Goal: Check status: Check status

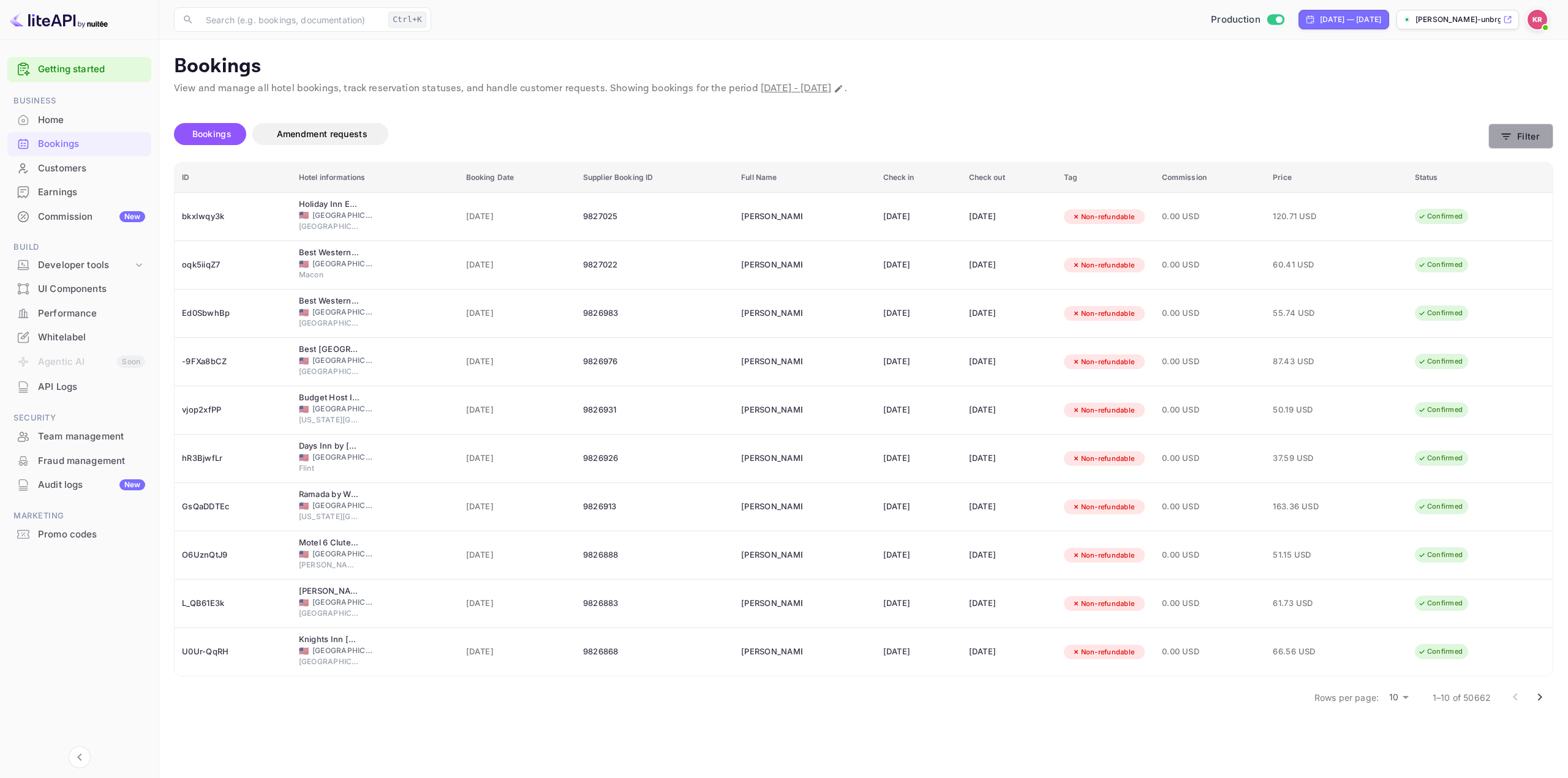
click at [1512, 133] on button "Filter" at bounding box center [1521, 136] width 65 height 25
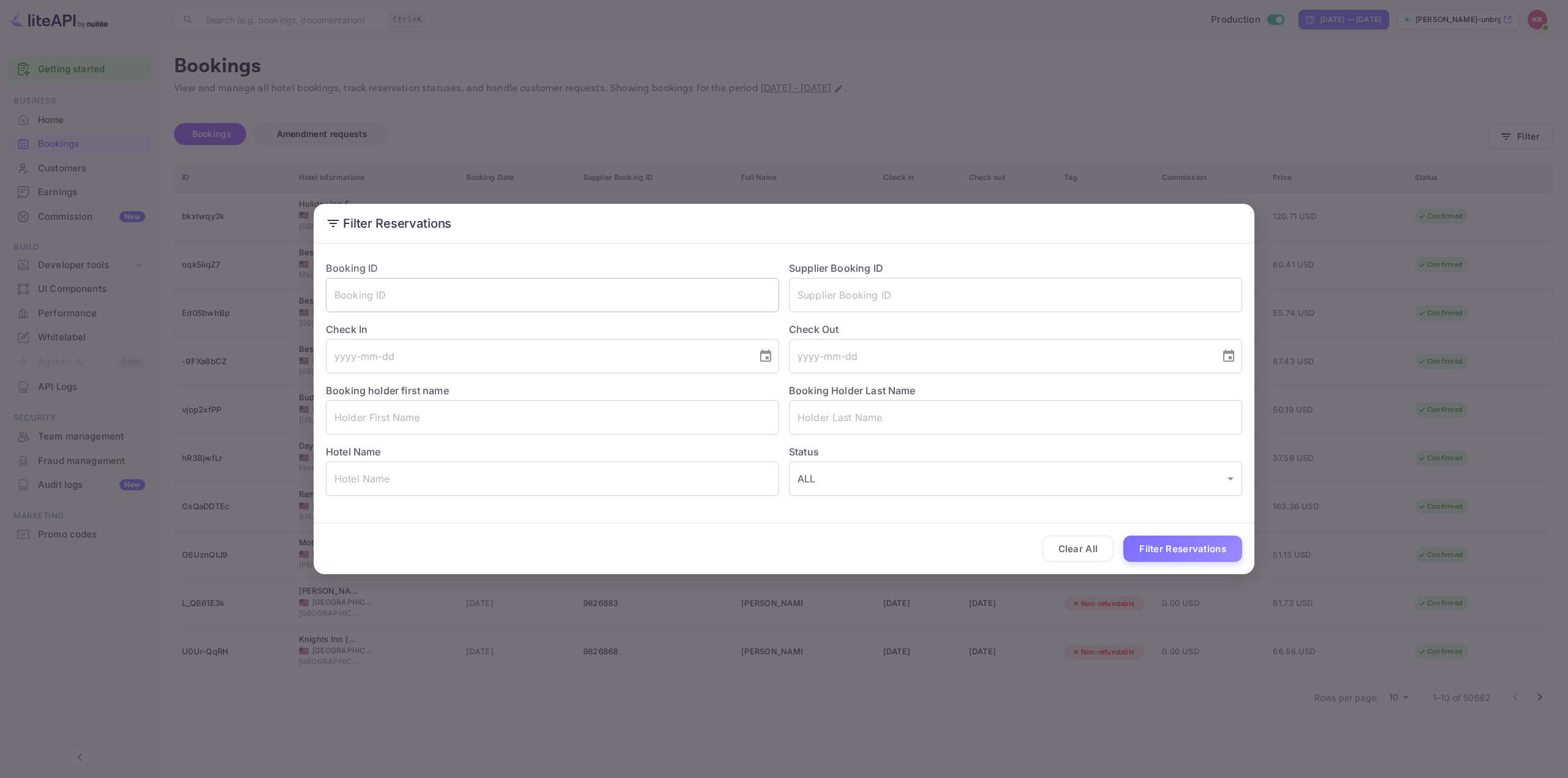
click at [693, 311] on input "text" at bounding box center [552, 294] width 453 height 34
paste input "9125802"
drag, startPoint x: 414, startPoint y: 296, endPoint x: 205, endPoint y: 301, distance: 209.1
click at [205, 301] on div "Filter Reservations Booking ID 9125802 ​ Supplier Booking ID ​ Check In ​ Check…" at bounding box center [784, 389] width 1568 height 778
paste input "/__lf0uJ1h"
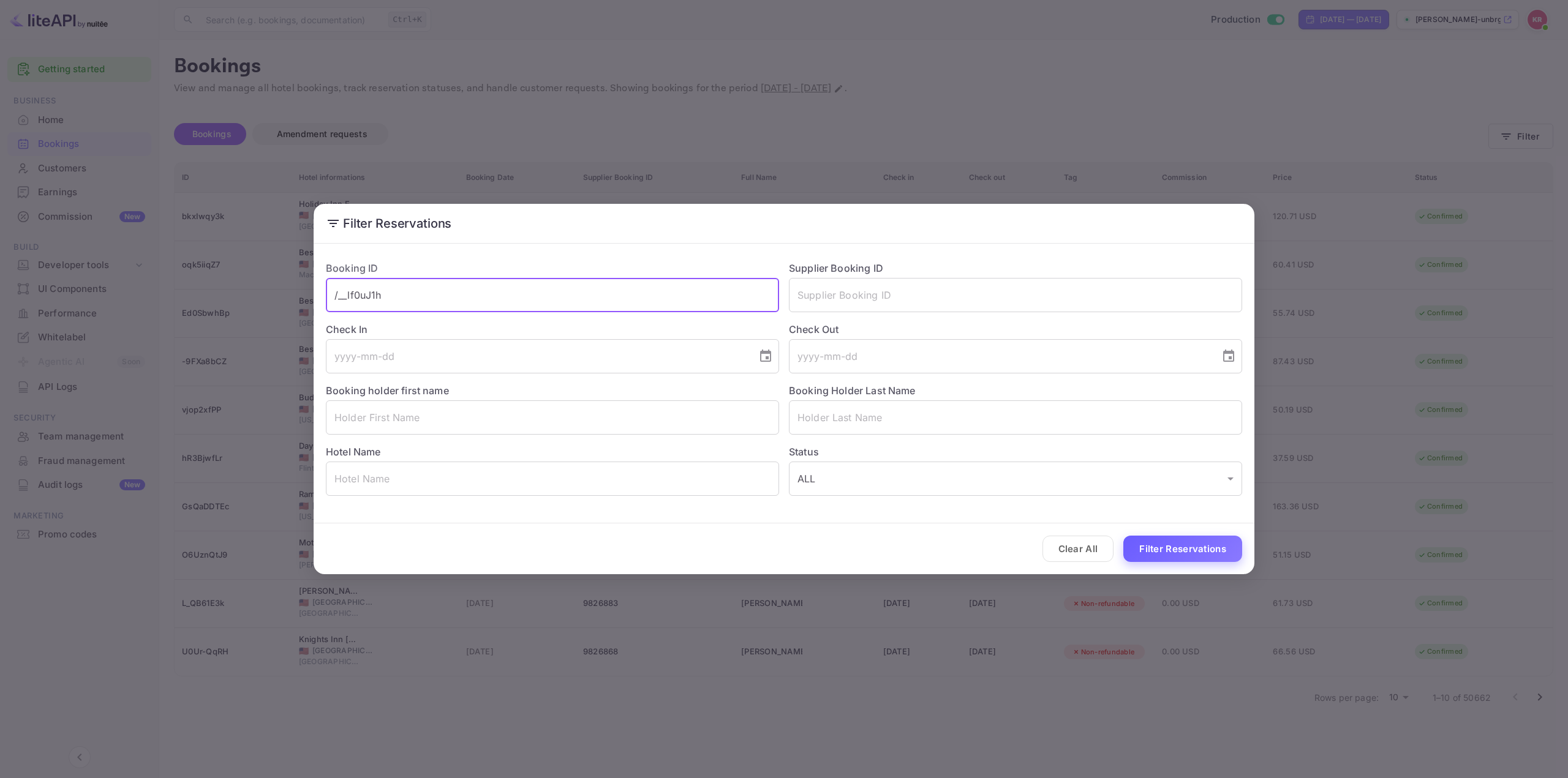
type input "/__lf0uJ1h"
click at [1174, 542] on button "Filter Reservations" at bounding box center [1182, 548] width 119 height 26
click at [959, 125] on div "Filter Reservations Booking ID /__lf0uJ1h ​ Supplier Booking ID ​ Check In ​ Ch…" at bounding box center [784, 389] width 1568 height 778
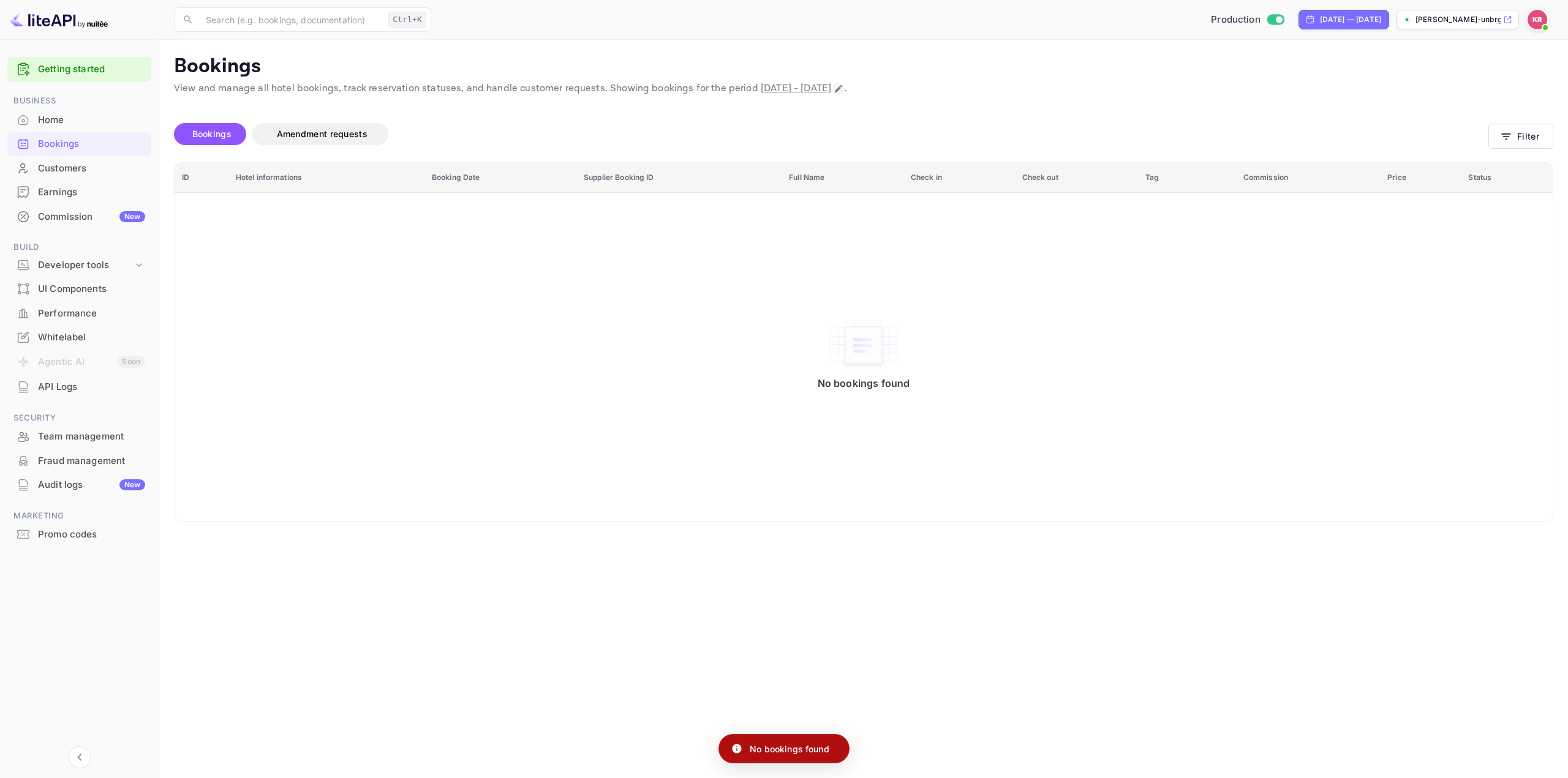
click at [842, 88] on icon "Change date range" at bounding box center [838, 89] width 7 height 7
select select "8"
select select "2025"
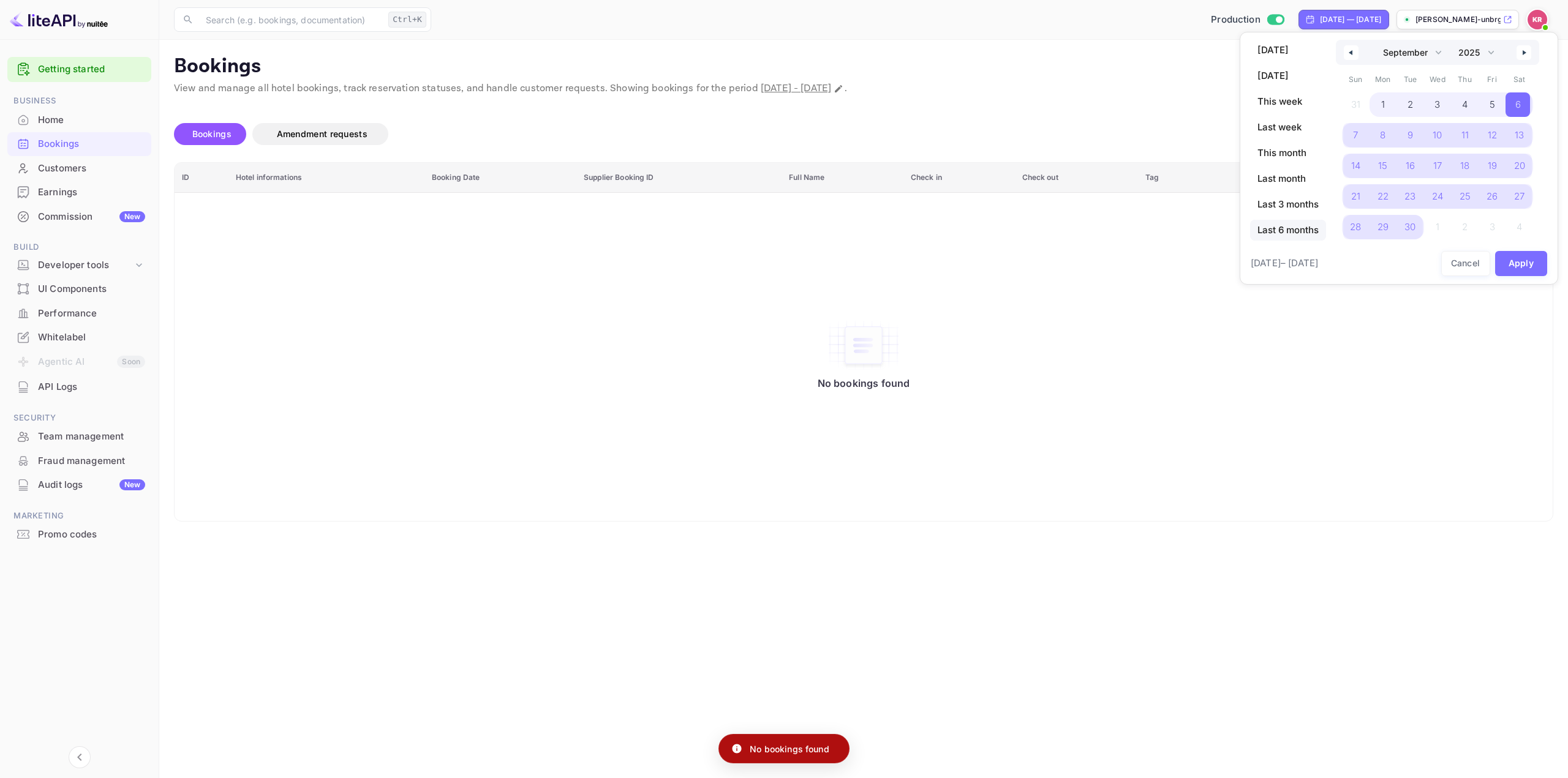
click at [1283, 226] on span "Last 6 months" at bounding box center [1288, 230] width 76 height 21
select select "3"
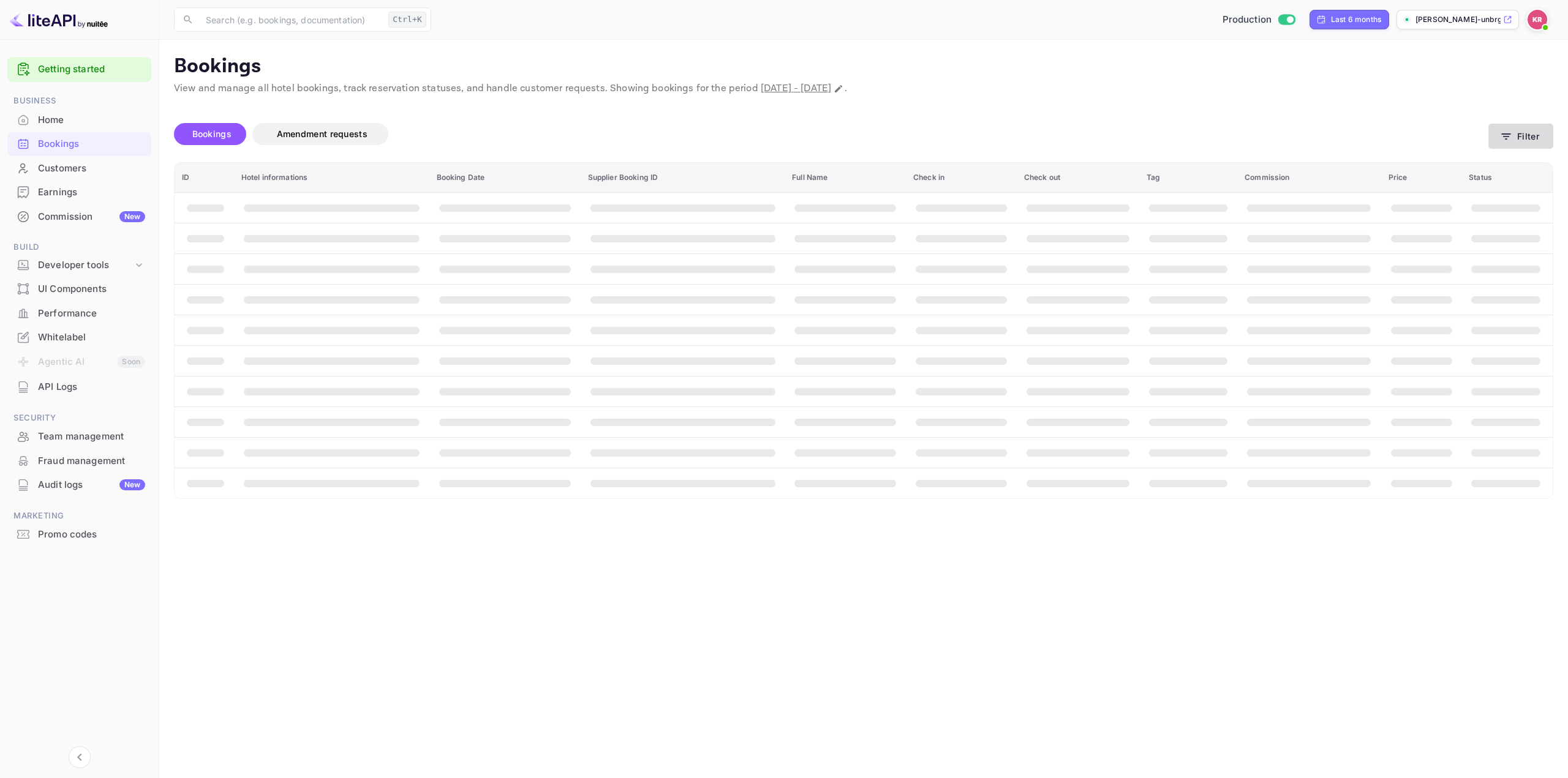
click at [1503, 125] on button "Filter" at bounding box center [1521, 136] width 65 height 25
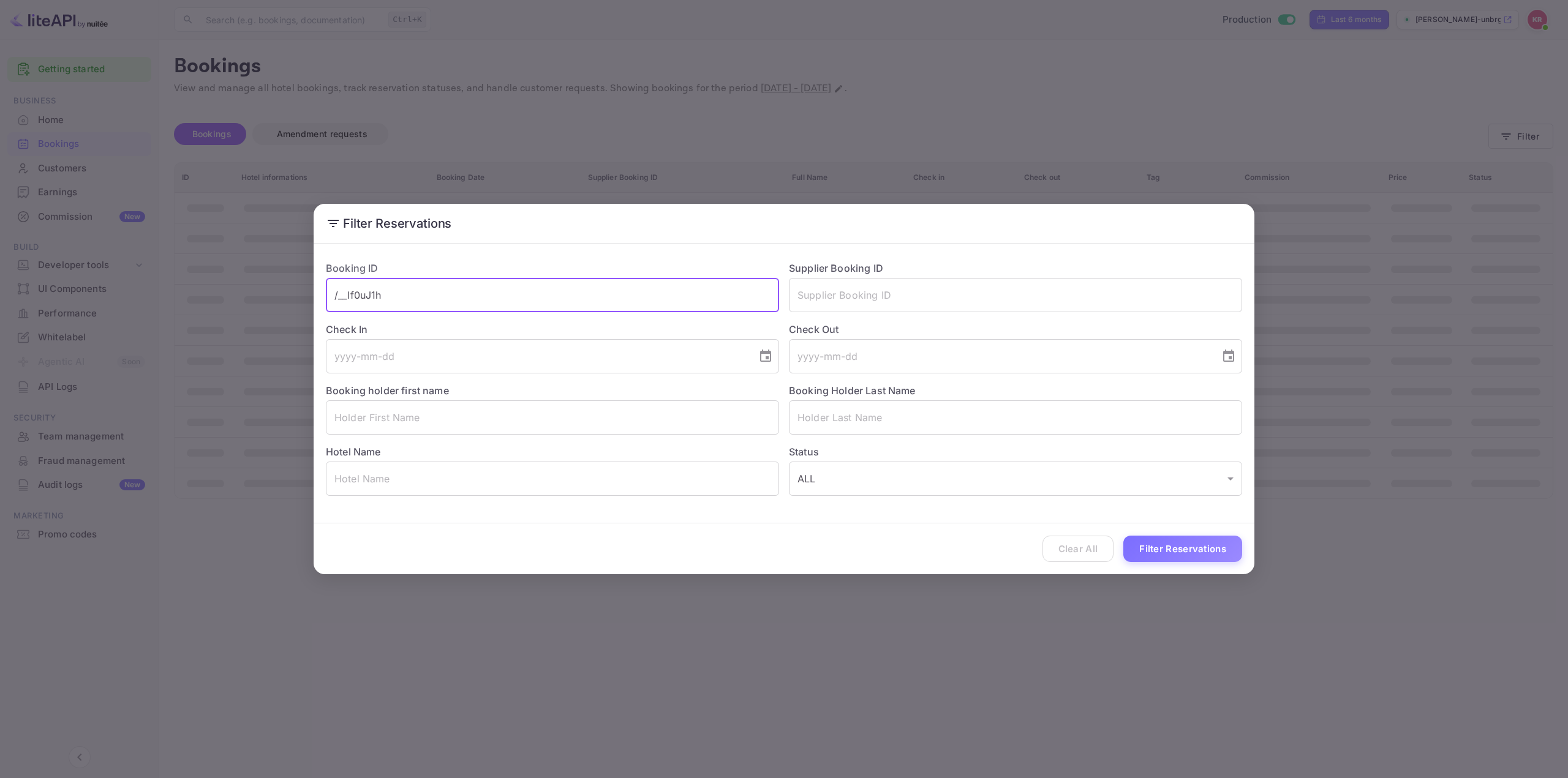
click at [338, 296] on input "/__lf0uJ1h" at bounding box center [552, 294] width 453 height 34
type input "__lf0uJ1h"
click at [1164, 546] on button "Filter Reservations" at bounding box center [1182, 548] width 119 height 26
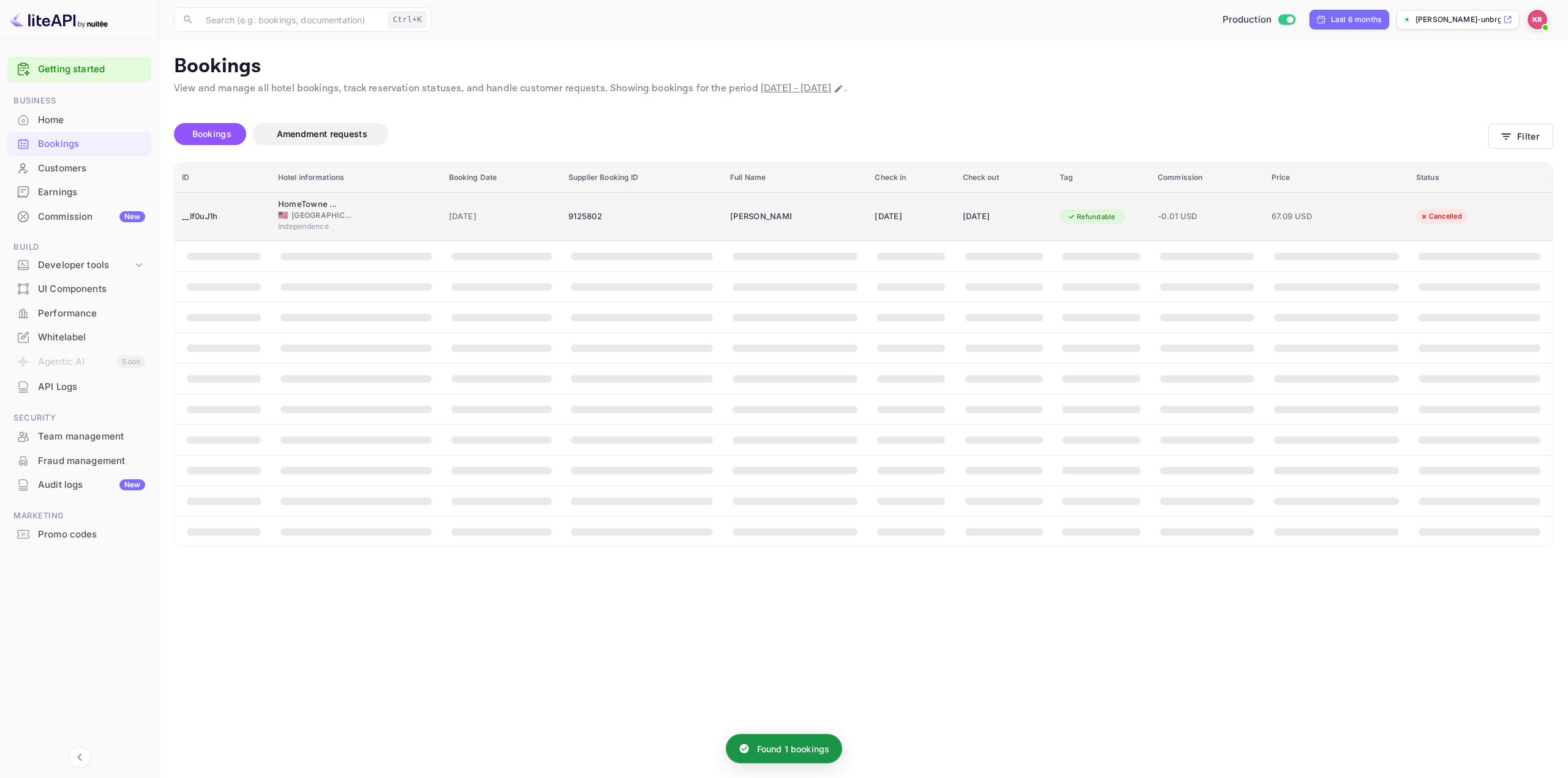
click at [1143, 210] on div "Refundable" at bounding box center [1100, 216] width 83 height 19
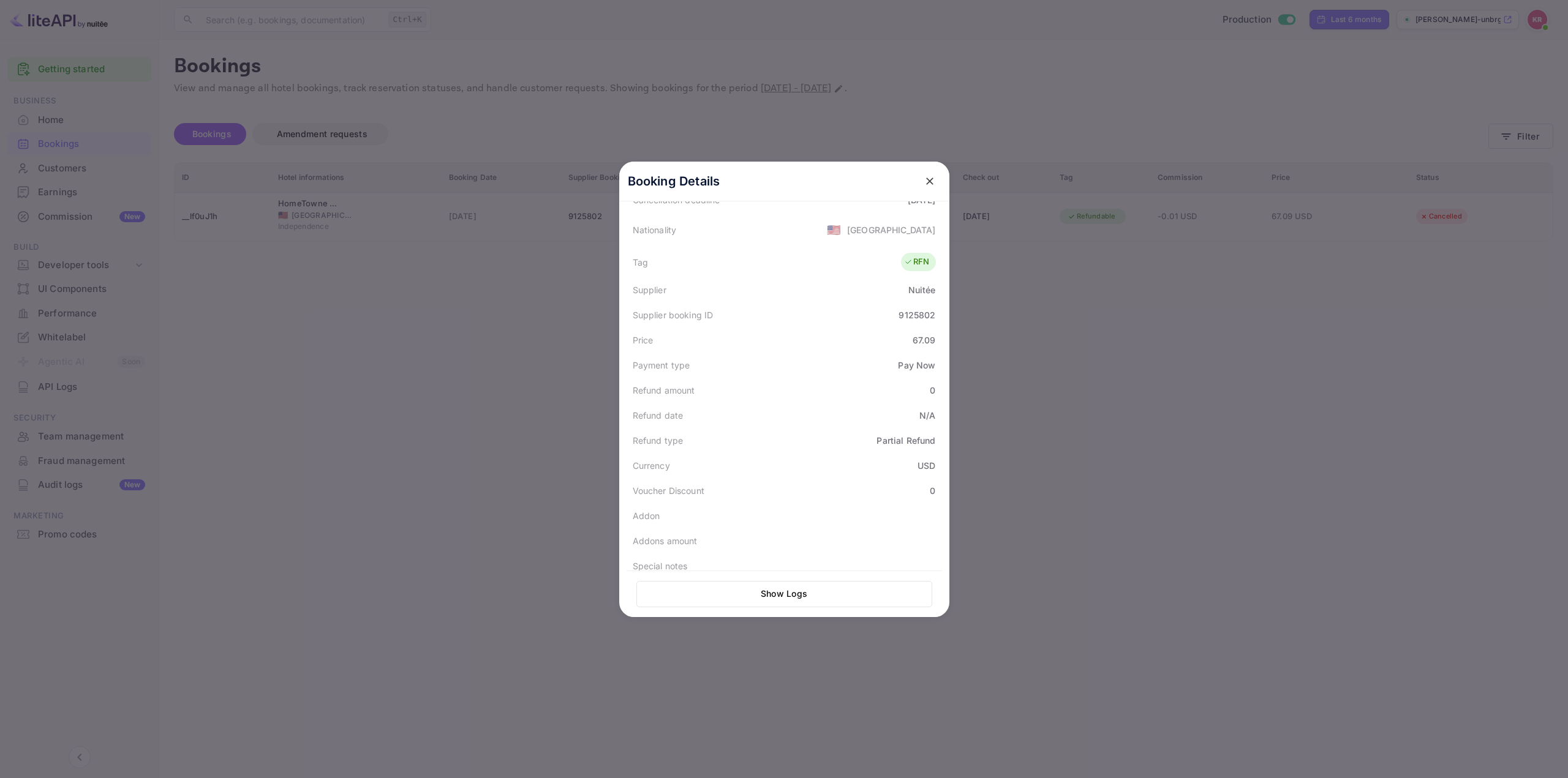
scroll to position [253, 0]
click at [1108, 261] on div at bounding box center [784, 389] width 1568 height 778
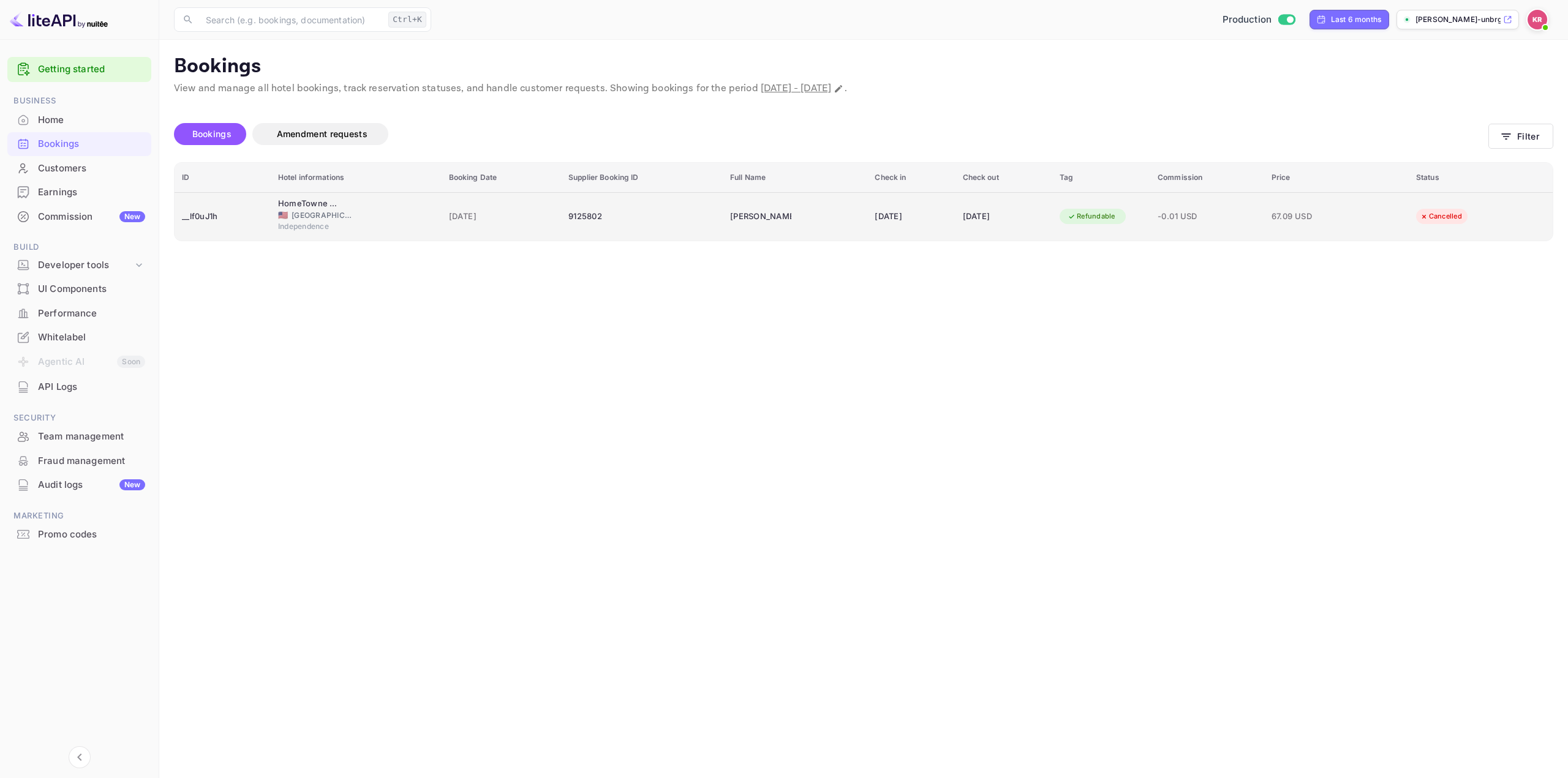
click at [1204, 215] on span "-0.01 USD" at bounding box center [1207, 217] width 99 height 14
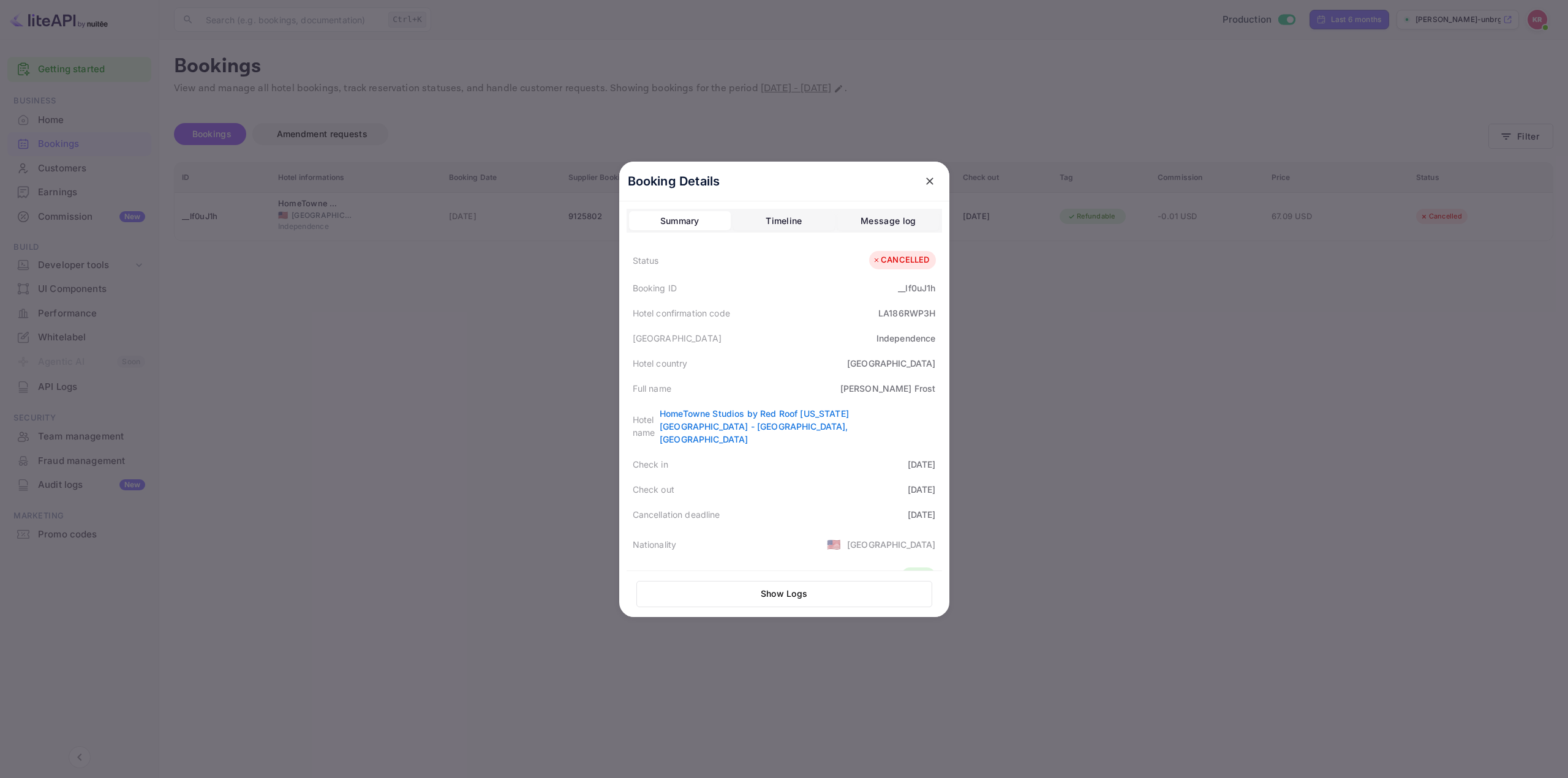
click at [1511, 137] on div at bounding box center [784, 389] width 1568 height 778
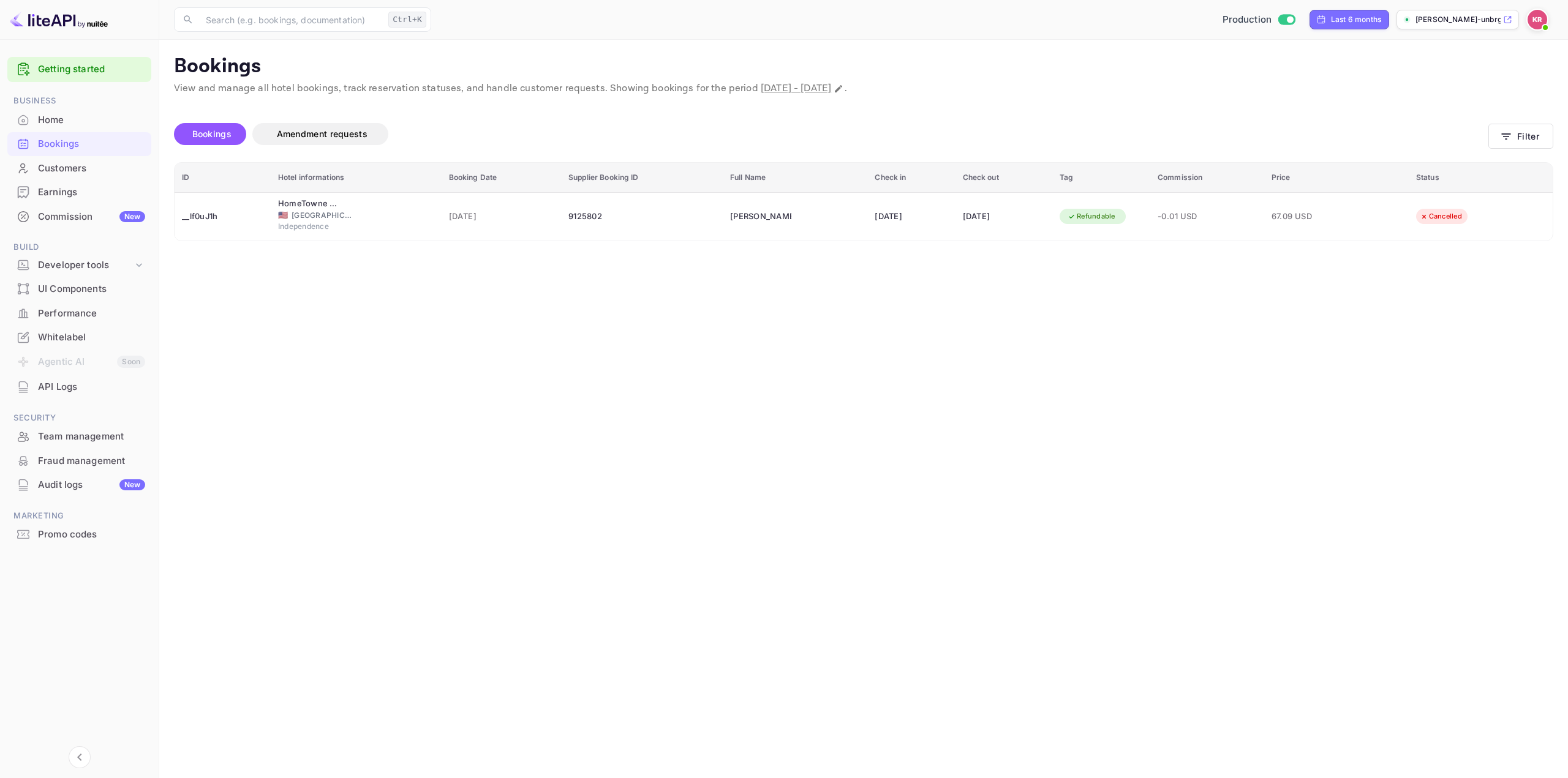
click at [1519, 134] on button "Filter" at bounding box center [1521, 136] width 65 height 25
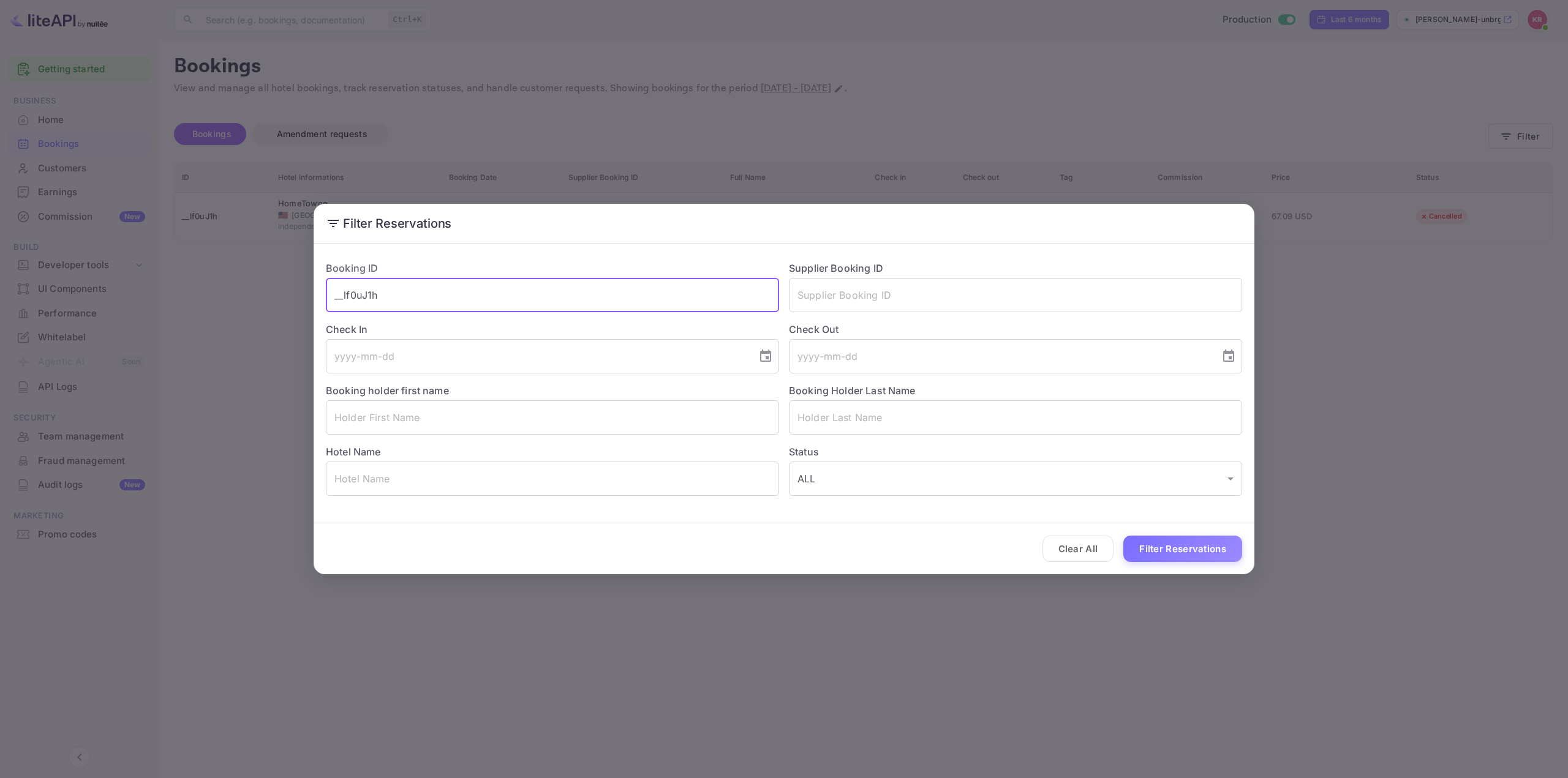
drag, startPoint x: 545, startPoint y: 292, endPoint x: 36, endPoint y: 289, distance: 509.0
click at [53, 283] on div "Filter Reservations Booking ID __lf0uJ1h ​ Supplier Booking ID ​ Check In ​ Che…" at bounding box center [784, 389] width 1568 height 778
paste input "[EMAIL_ADDRESS][DOMAIN_NAME]"
drag, startPoint x: 432, startPoint y: 301, endPoint x: 446, endPoint y: 298, distance: 14.3
click at [433, 301] on input "[EMAIL_ADDRESS][DOMAIN_NAME]" at bounding box center [552, 294] width 453 height 34
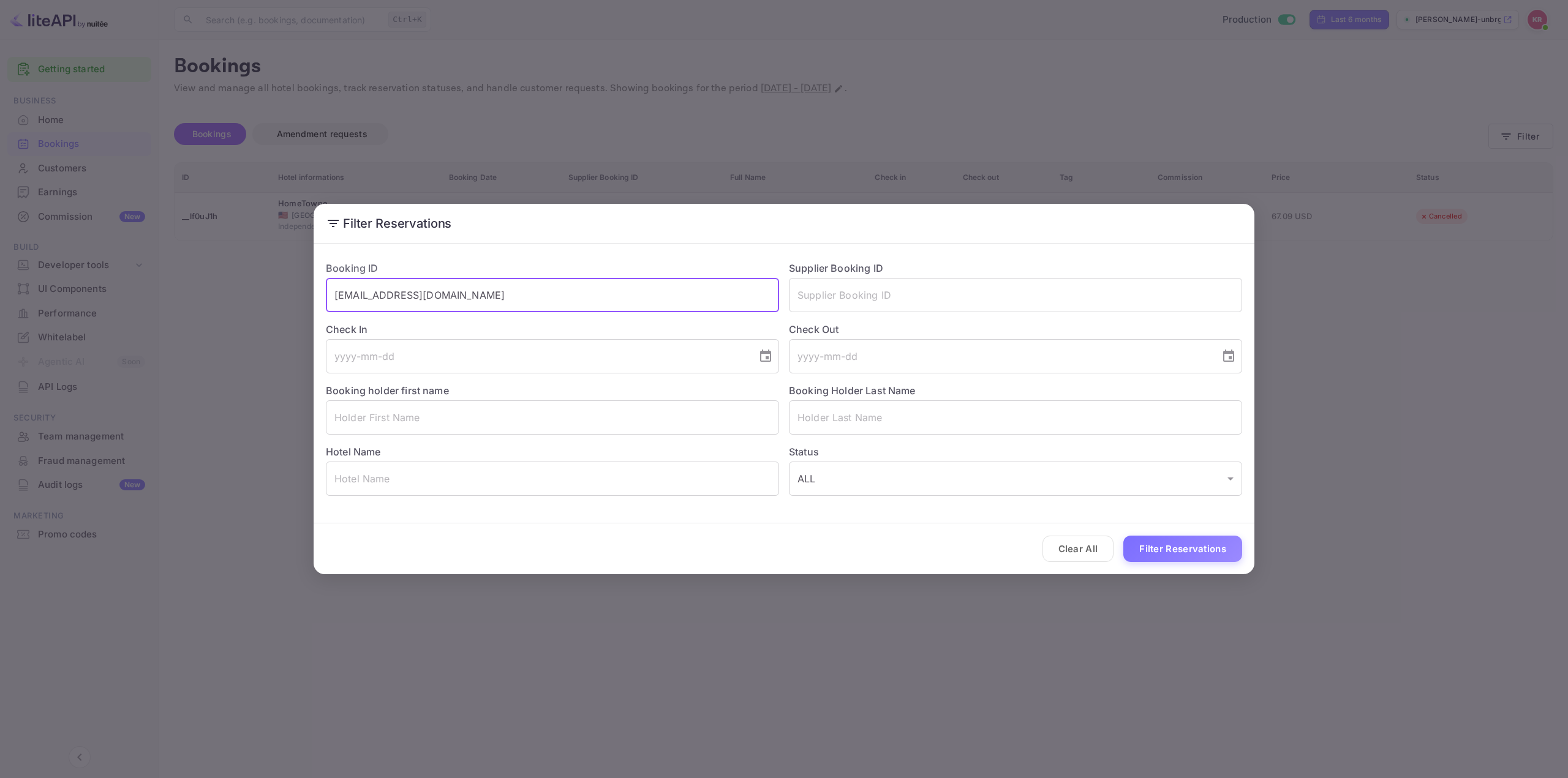
drag, startPoint x: 425, startPoint y: 294, endPoint x: 155, endPoint y: 297, distance: 270.0
click at [157, 296] on div "Filter Reservations Booking ID [EMAIL_ADDRESS][DOMAIN_NAME] ​ Supplier Booking …" at bounding box center [784, 389] width 1568 height 778
paste input "o9c_sZGr0"
type input "o9c_sZGr0"
click at [1190, 539] on button "Filter Reservations" at bounding box center [1182, 548] width 119 height 26
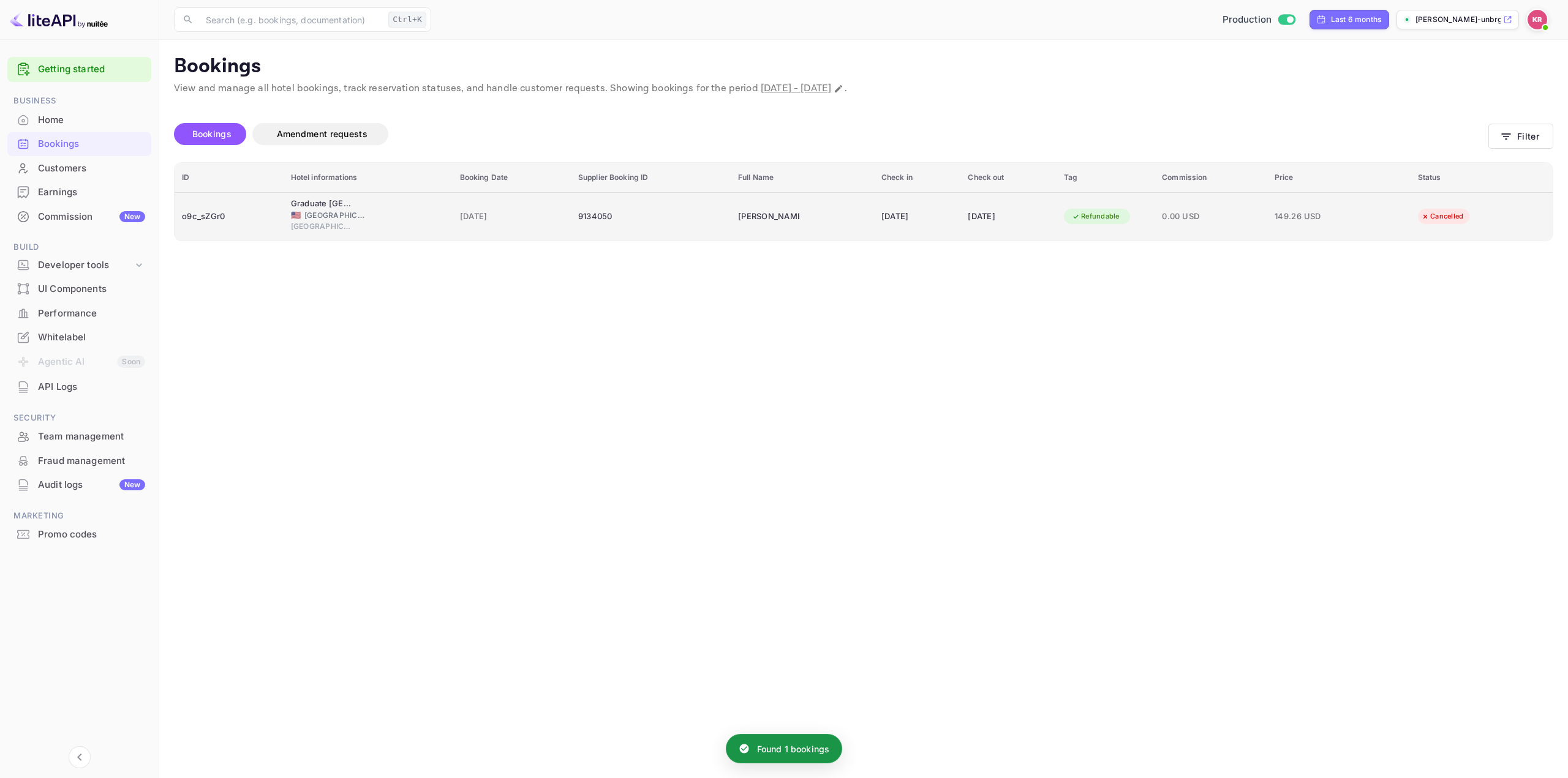
click at [1260, 217] on span "0.00 USD" at bounding box center [1210, 217] width 98 height 14
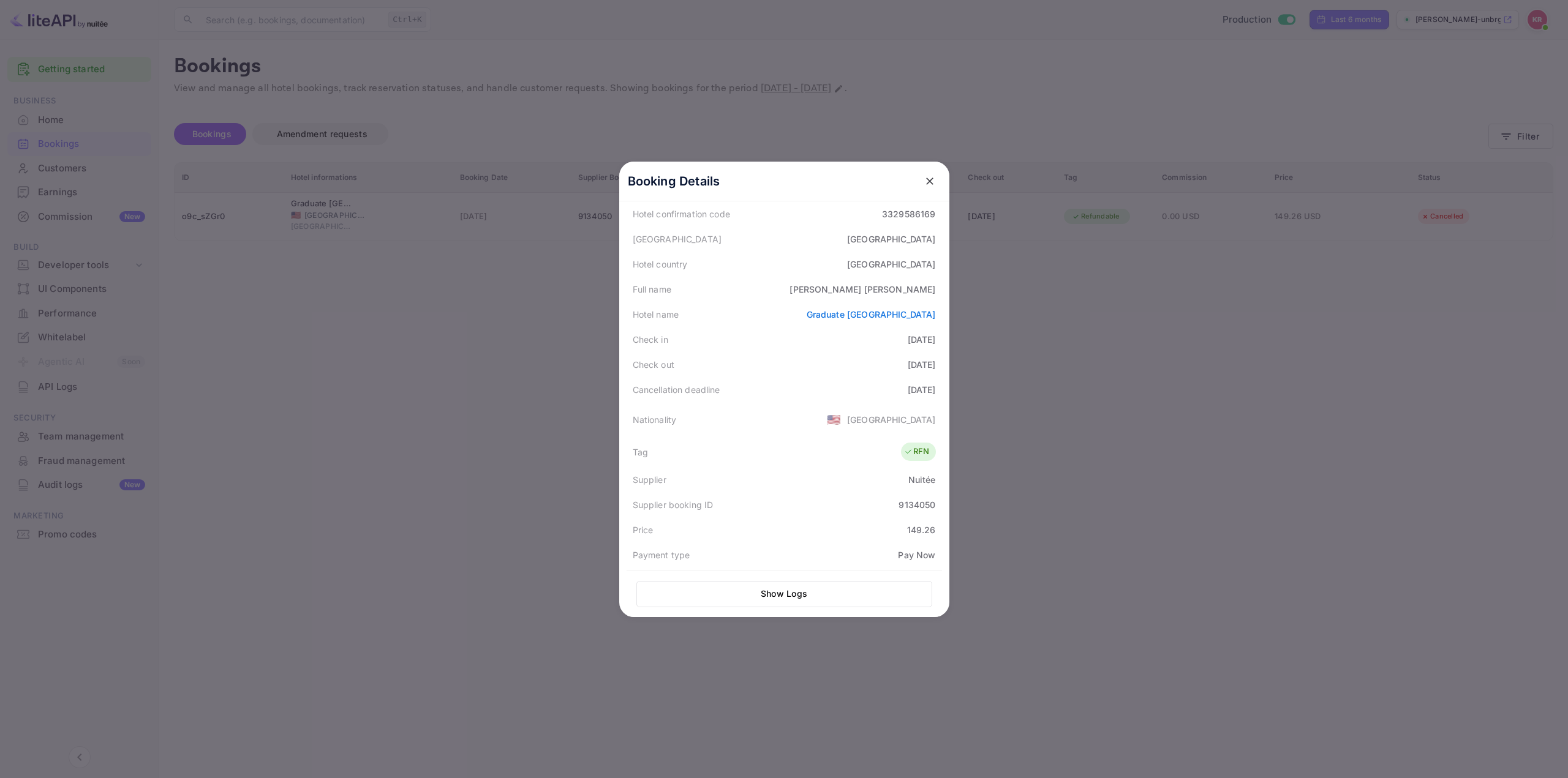
scroll to position [57, 0]
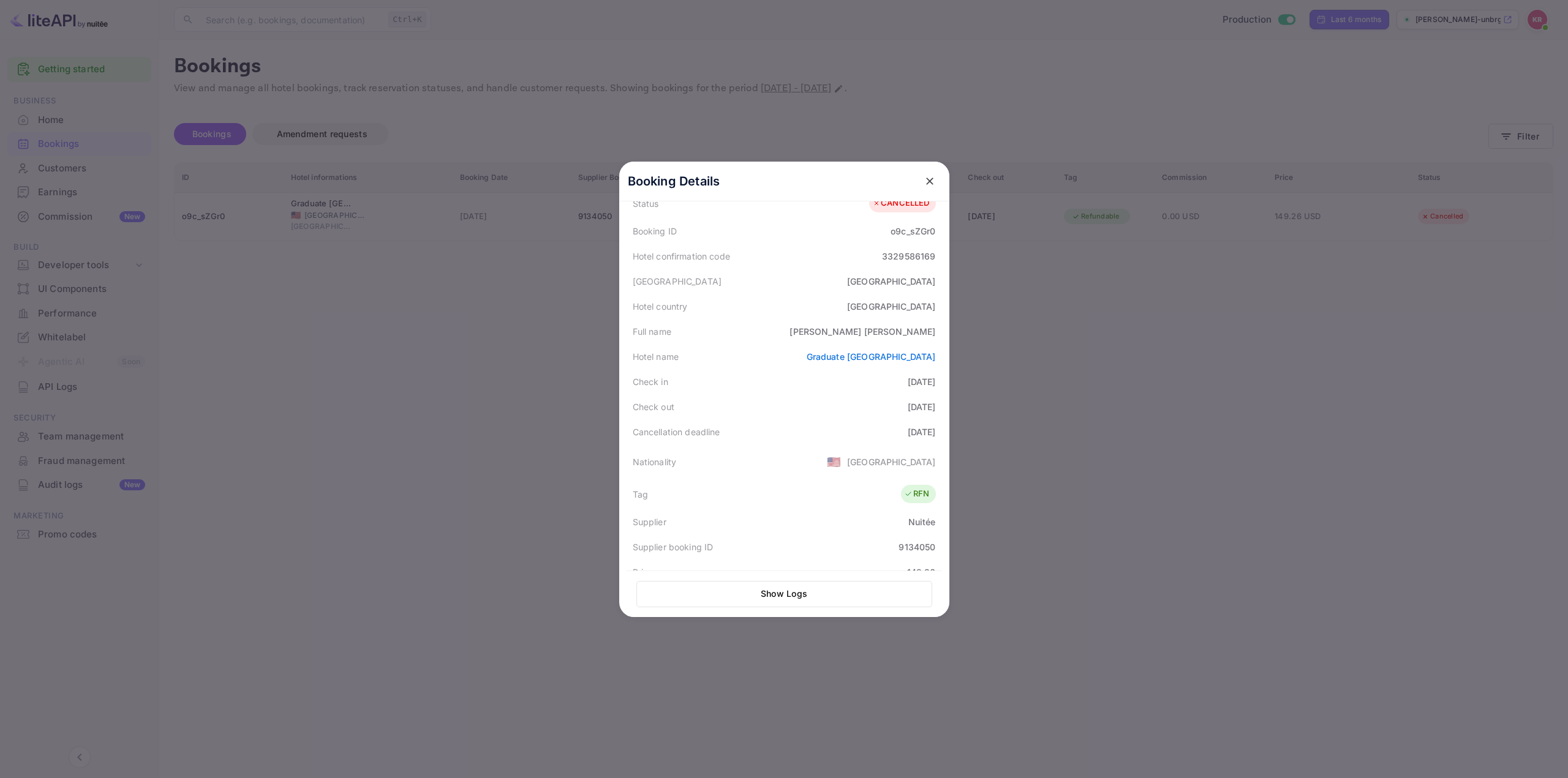
click at [1172, 402] on div at bounding box center [784, 389] width 1568 height 778
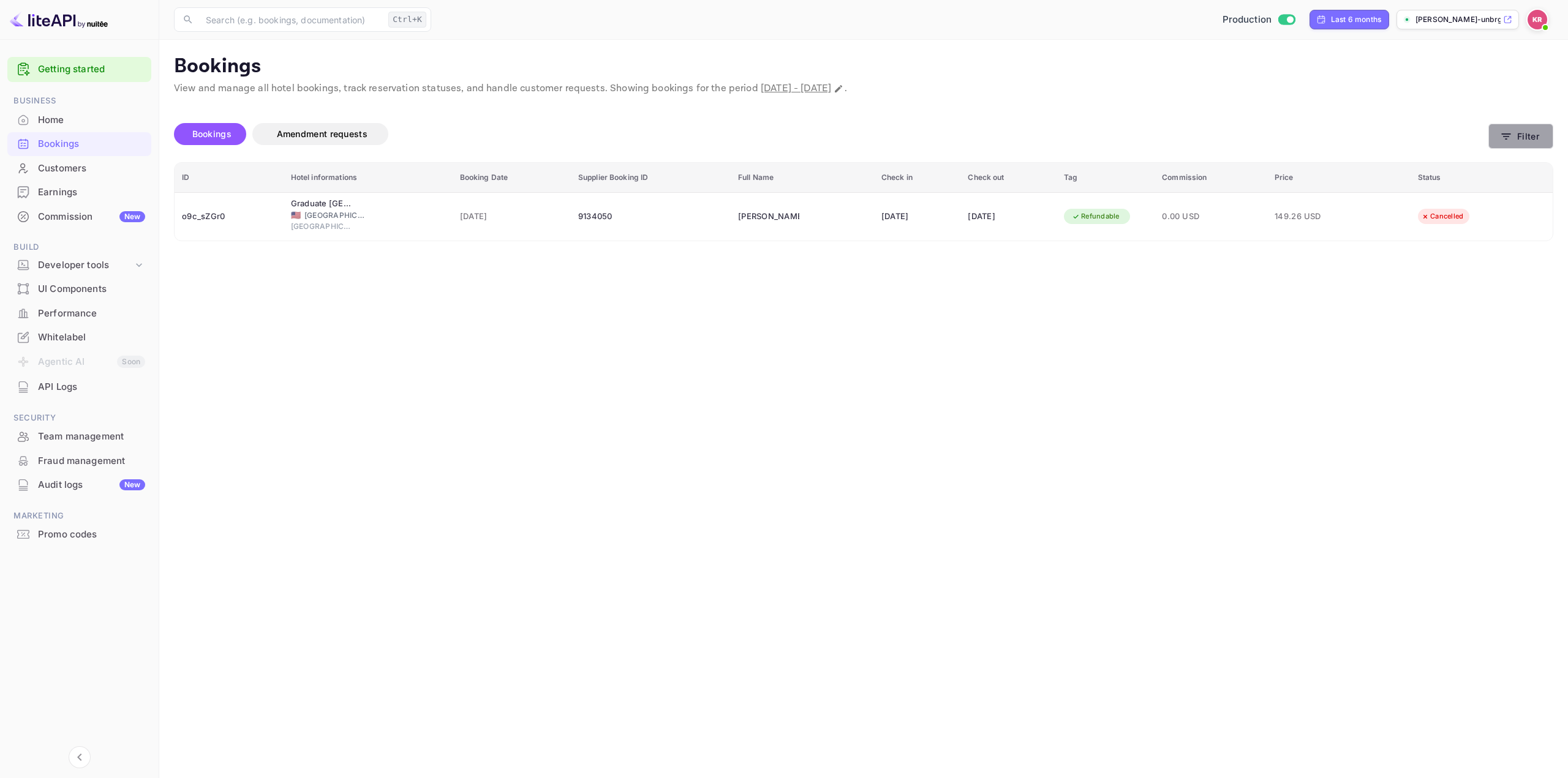
click at [1511, 131] on icon "button" at bounding box center [1506, 137] width 12 height 12
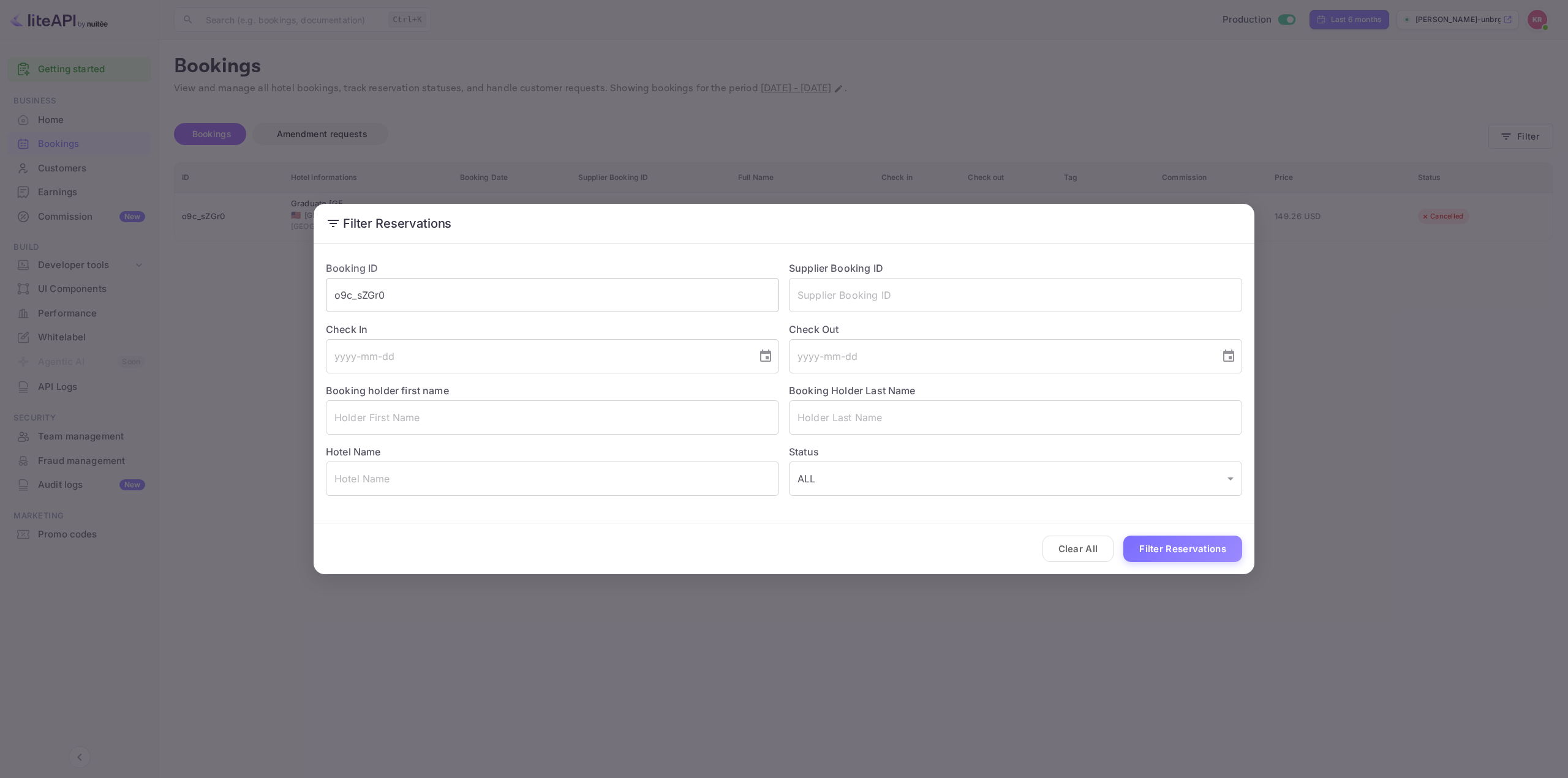
drag, startPoint x: 395, startPoint y: 292, endPoint x: 352, endPoint y: 279, distance: 44.9
click at [362, 278] on input "o9c_sZGr0" at bounding box center [552, 294] width 453 height 34
paste input "QMwnHOlBb"
drag, startPoint x: 240, startPoint y: 297, endPoint x: 155, endPoint y: 300, distance: 85.1
click at [164, 298] on div "Filter Reservations Booking ID o9c_sQMwnHOlBb ​ Supplier Booking ID ​ Check In …" at bounding box center [784, 389] width 1568 height 778
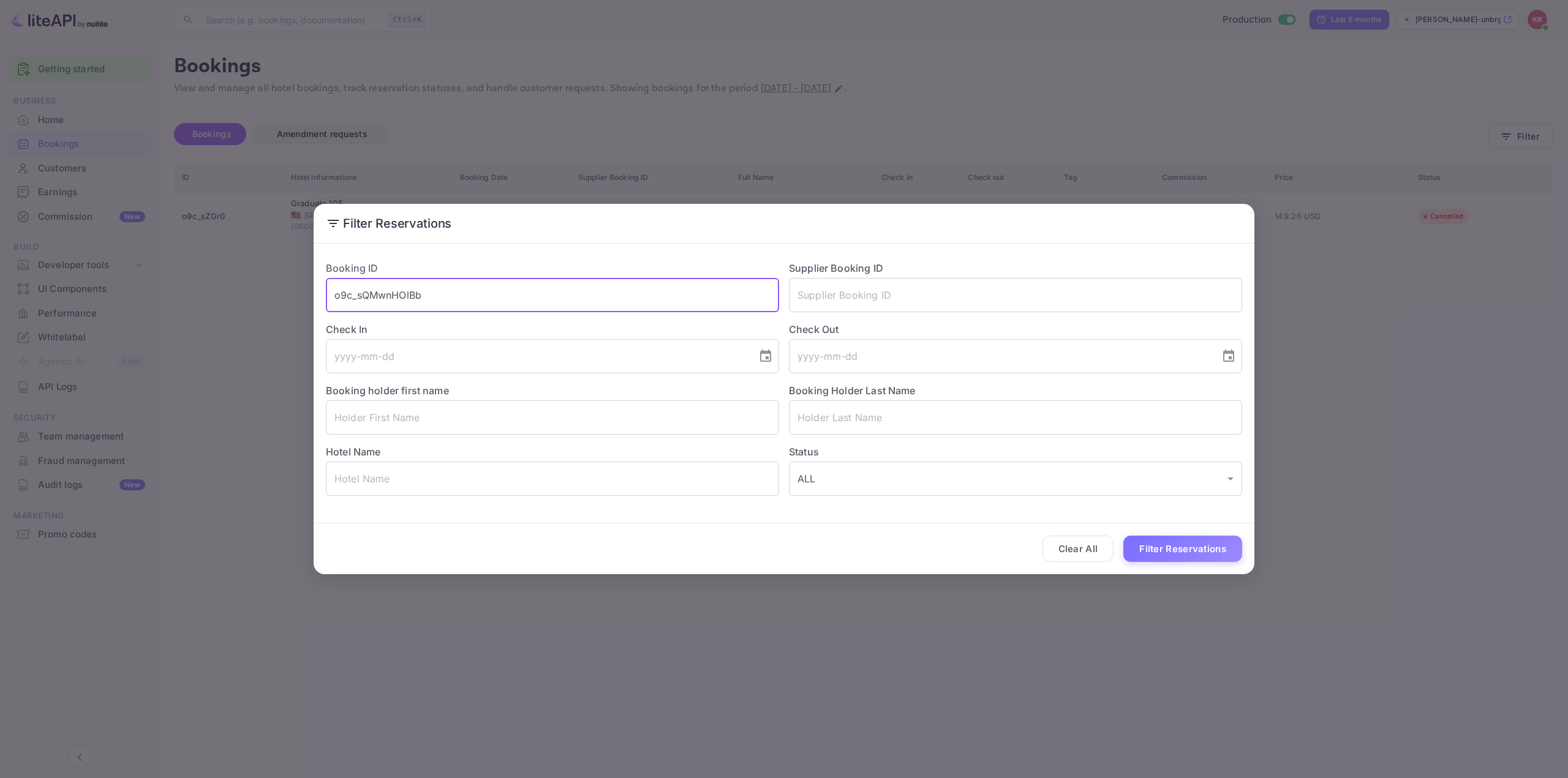
paste input "text"
type input "QMwnHOlBb"
click at [1161, 547] on button "Filter Reservations" at bounding box center [1182, 548] width 119 height 26
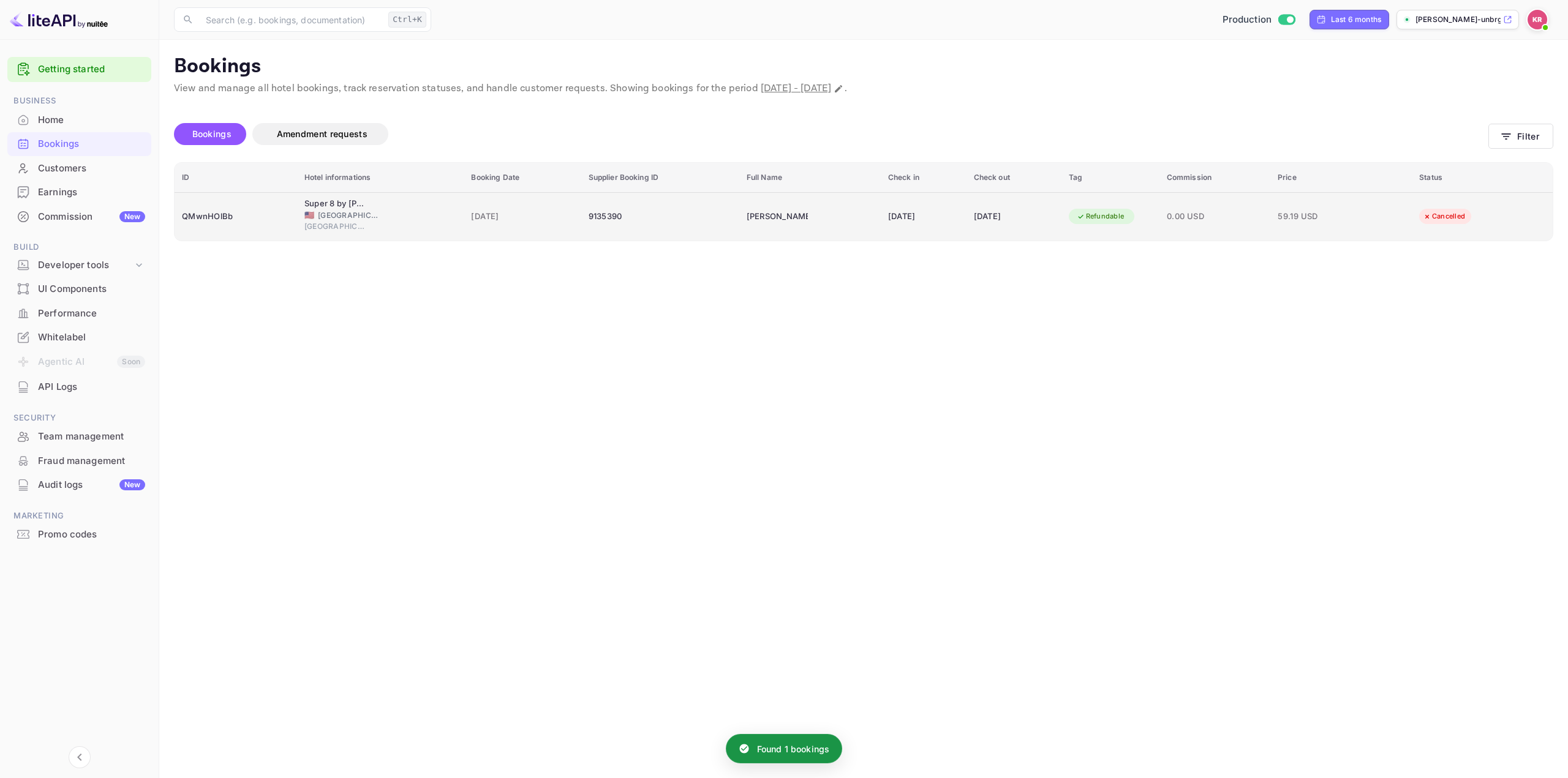
click at [1159, 216] on td "Refundable" at bounding box center [1110, 216] width 98 height 49
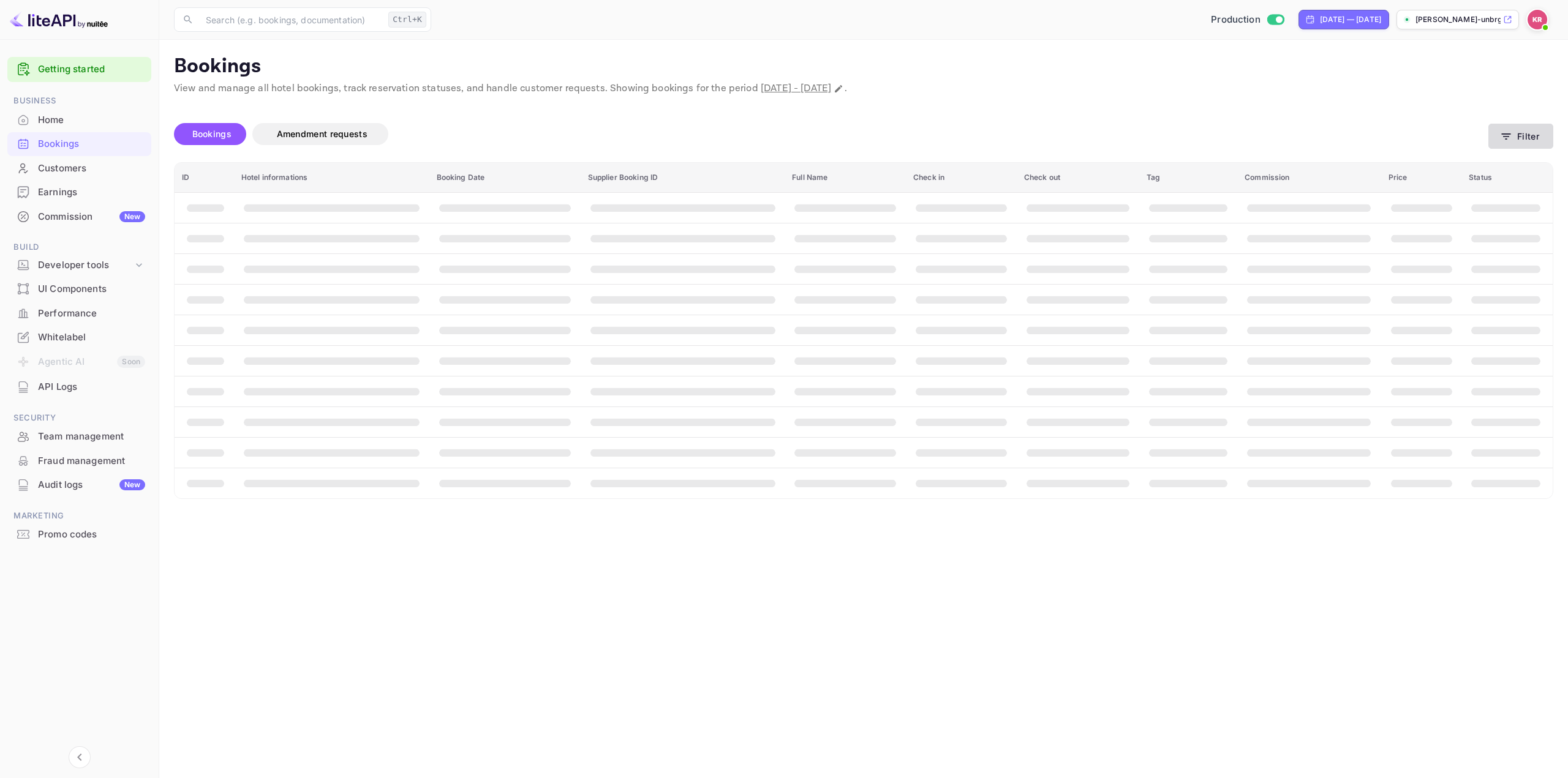
click at [1521, 133] on button "Filter" at bounding box center [1521, 136] width 65 height 25
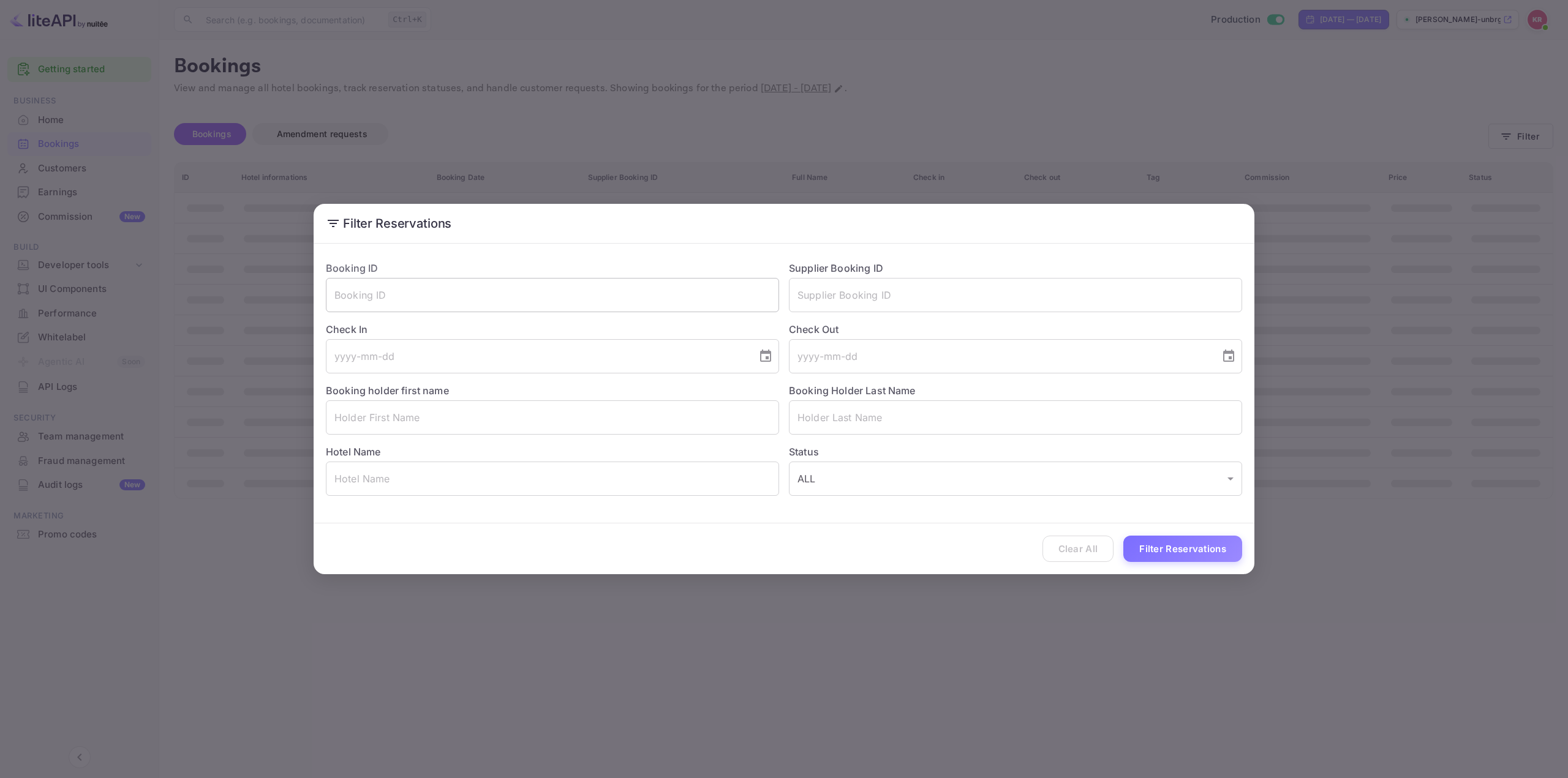
click at [656, 294] on input "text" at bounding box center [552, 294] width 453 height 34
paste input "ow__oJ1bI"
type input "ow__oJ1bI"
click at [1150, 546] on button "Filter Reservations" at bounding box center [1182, 548] width 119 height 26
click at [1309, 107] on div "Filter Reservations Booking ID ow__oJ1bI ​ Supplier Booking ID ​ Check In ​ Che…" at bounding box center [784, 389] width 1568 height 778
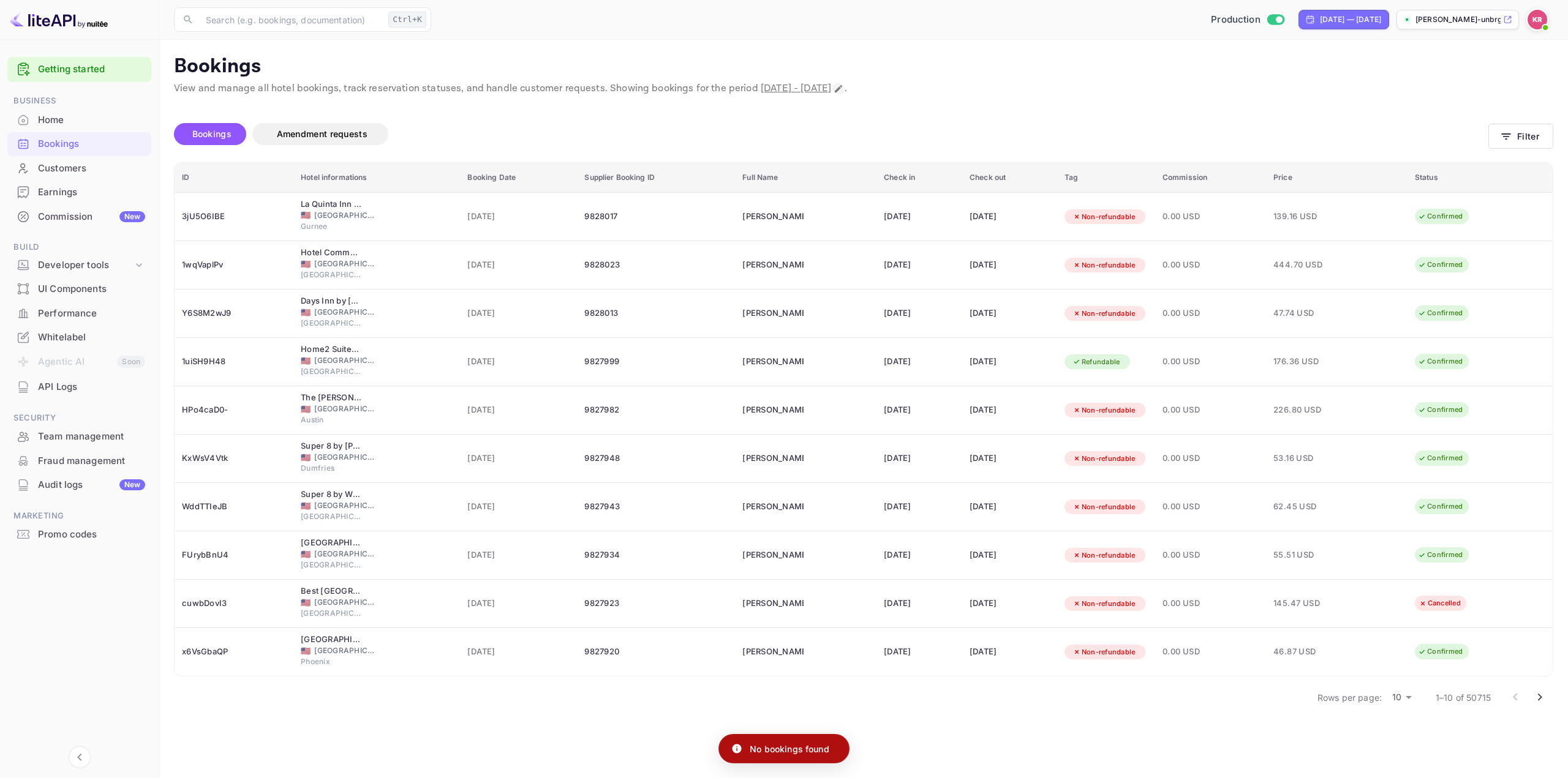
click at [843, 84] on icon "Change date range" at bounding box center [838, 89] width 10 height 10
select select "8"
select select "2025"
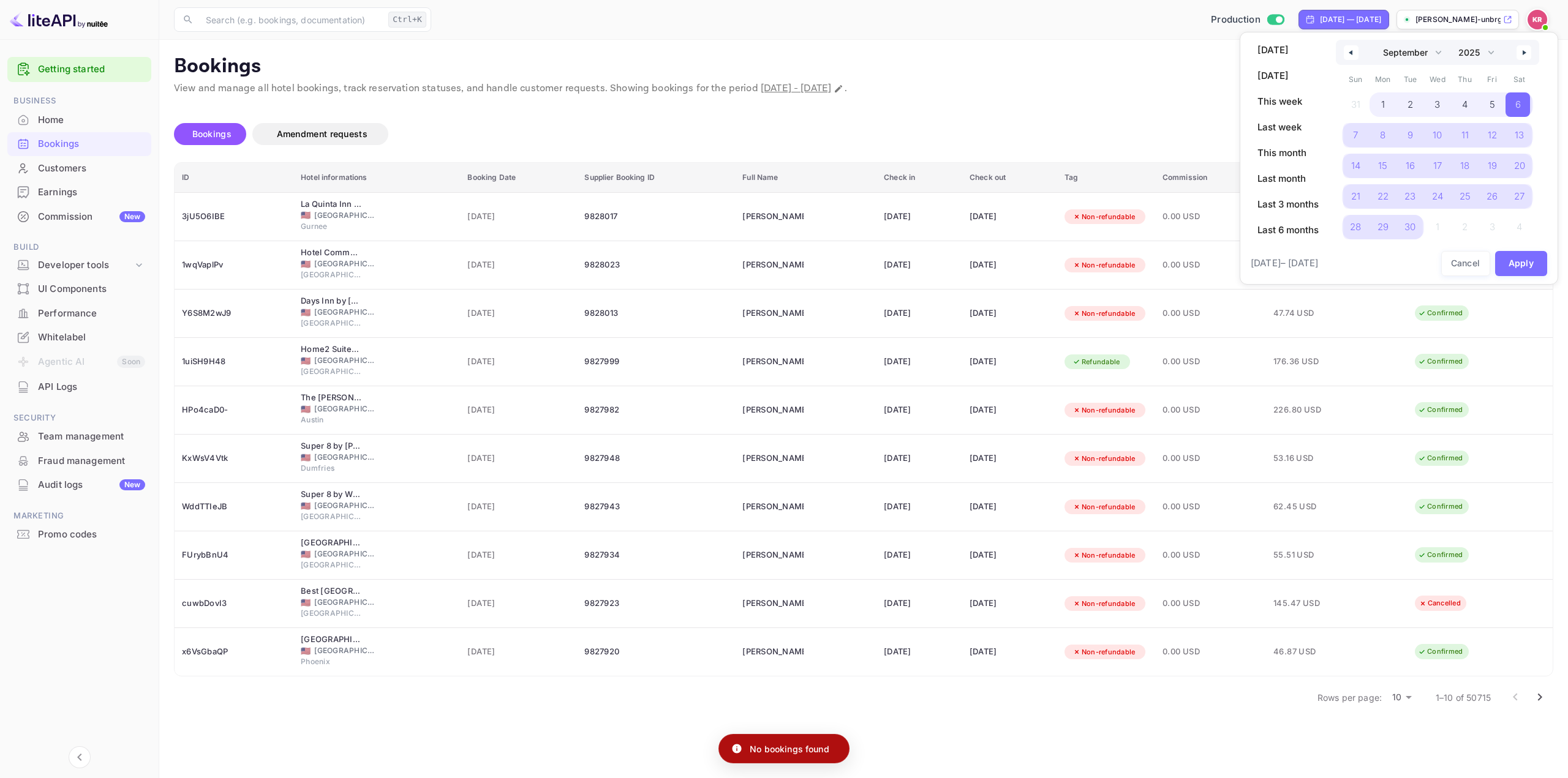
click at [1273, 230] on span "Last 6 months" at bounding box center [1288, 230] width 76 height 21
select select "3"
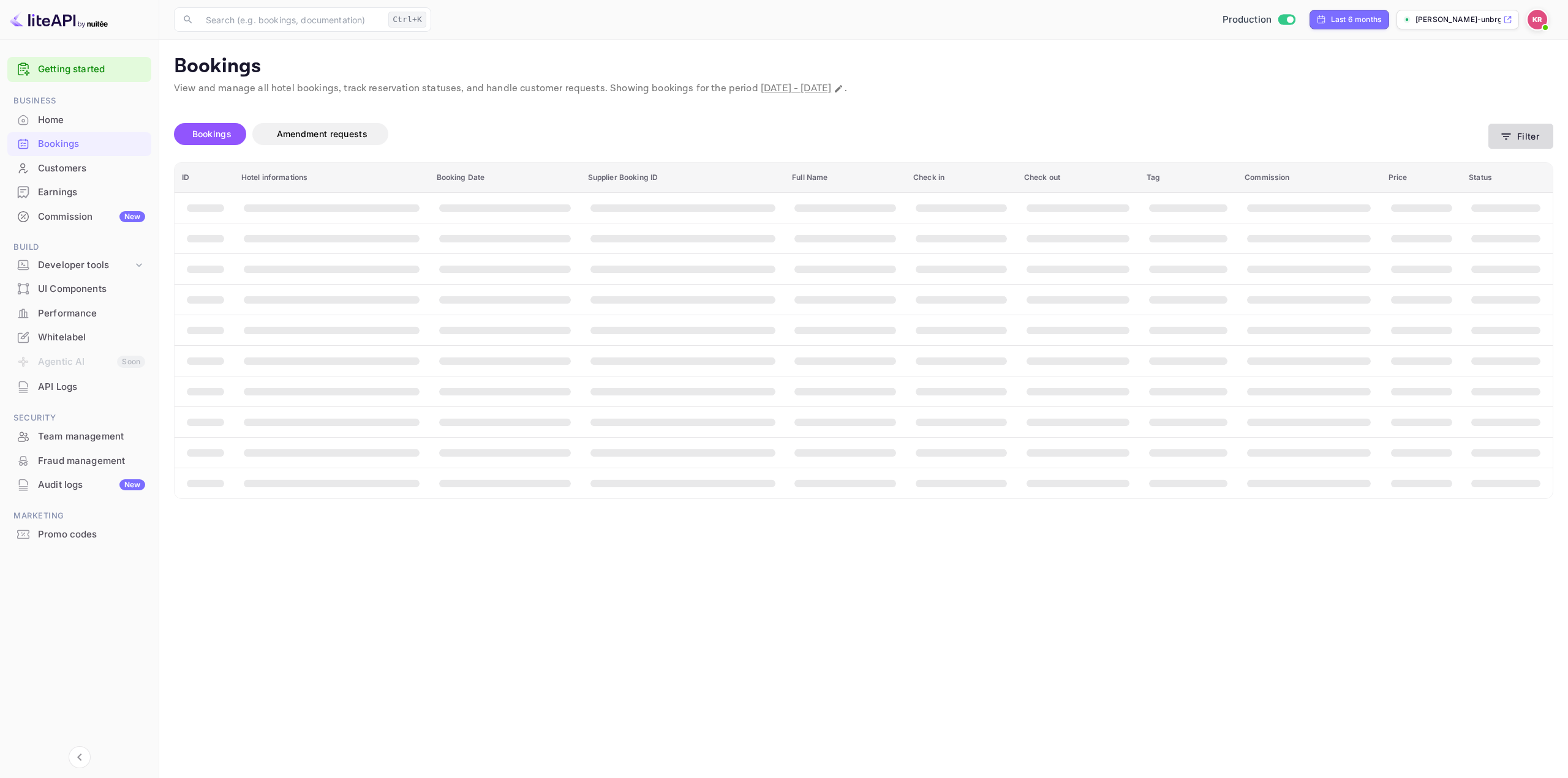
click at [1520, 135] on button "Filter" at bounding box center [1521, 136] width 65 height 25
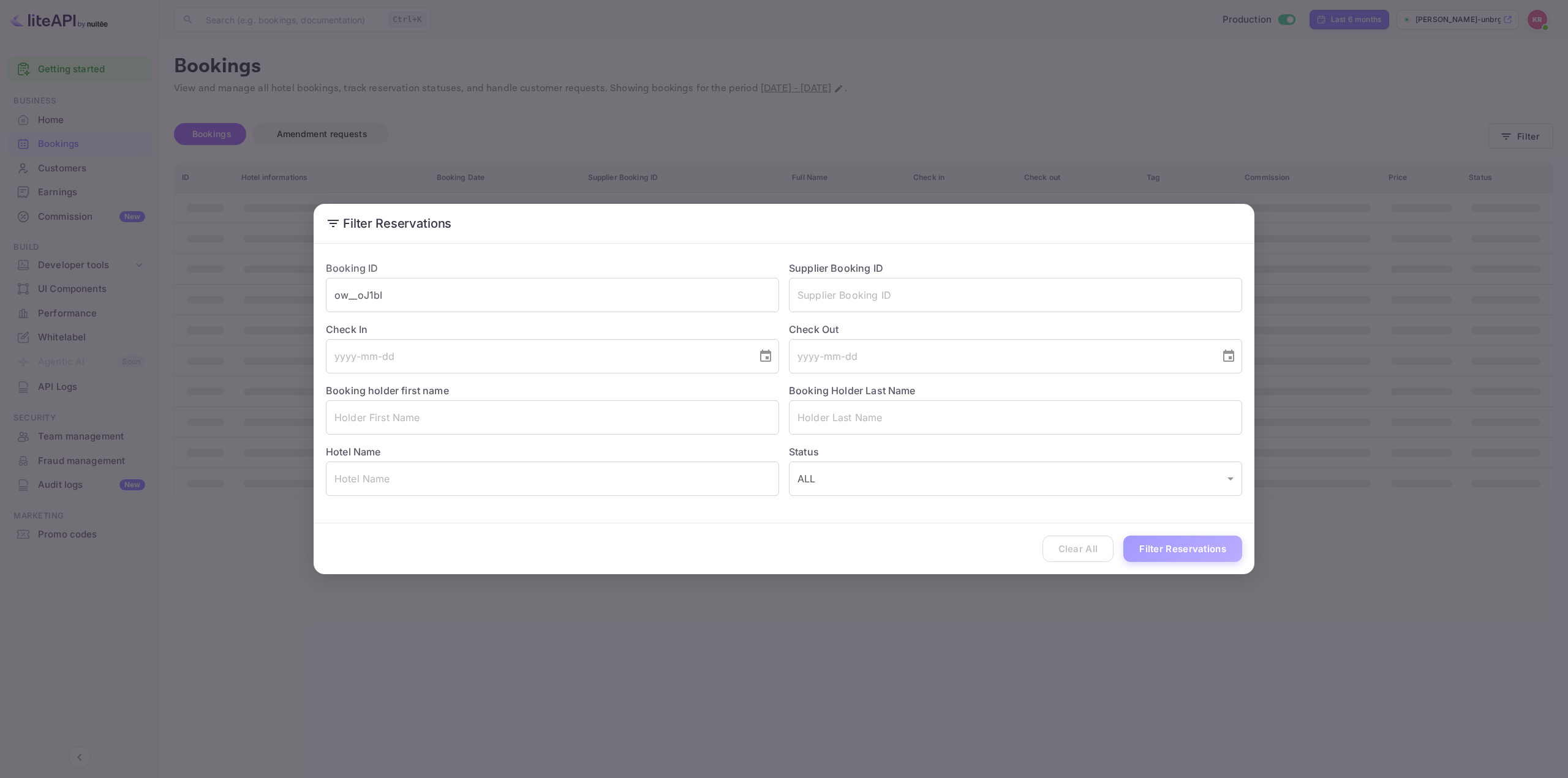
click at [1190, 545] on button "Filter Reservations" at bounding box center [1182, 548] width 119 height 26
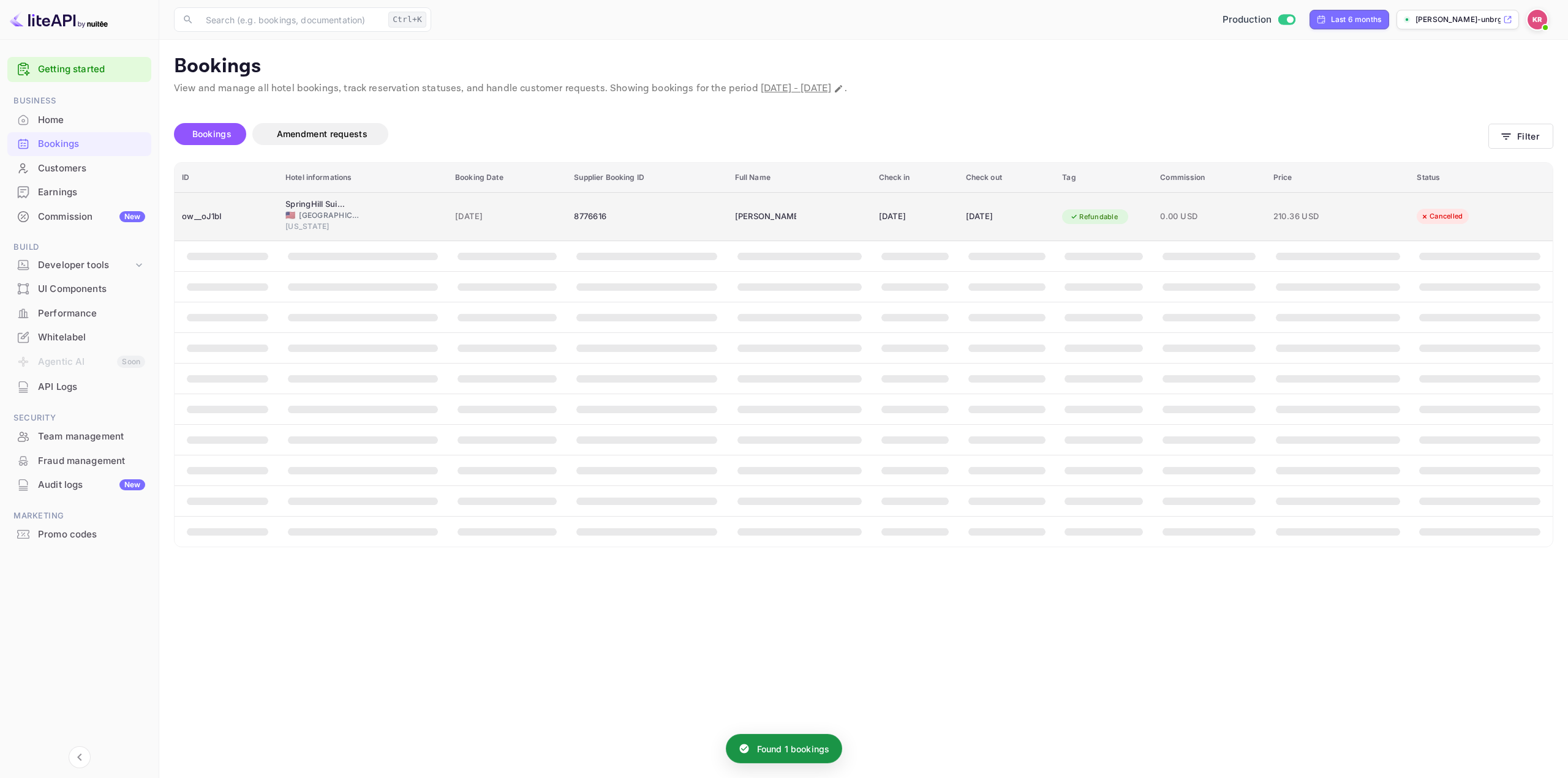
click at [1284, 210] on td "210.36 USD" at bounding box center [1338, 216] width 144 height 49
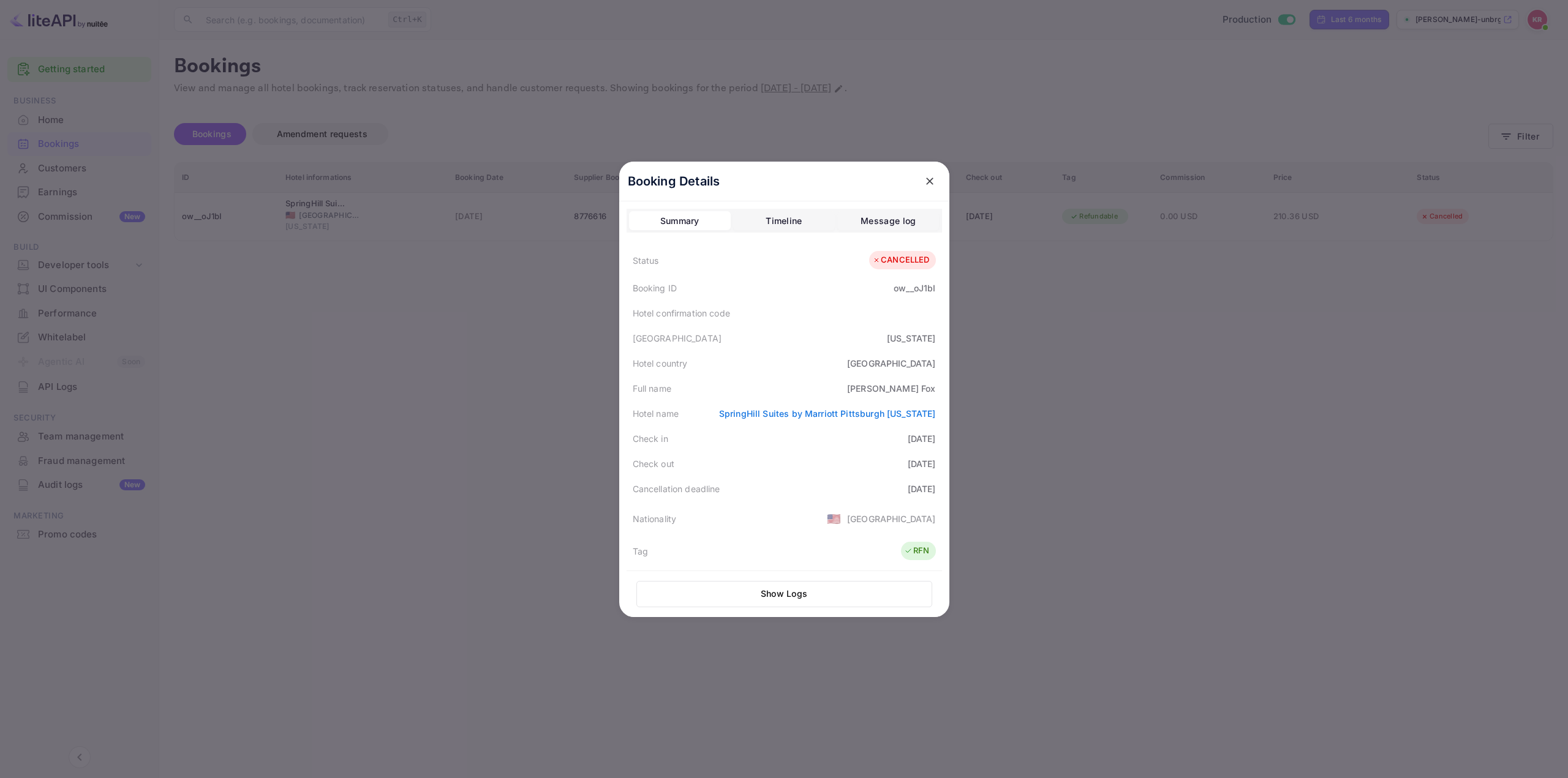
click at [900, 286] on div "ow__oJ1bI" at bounding box center [914, 288] width 42 height 13
click at [899, 286] on div "ow__oJ1bI" at bounding box center [914, 288] width 42 height 13
copy div "ow__oJ1bI"
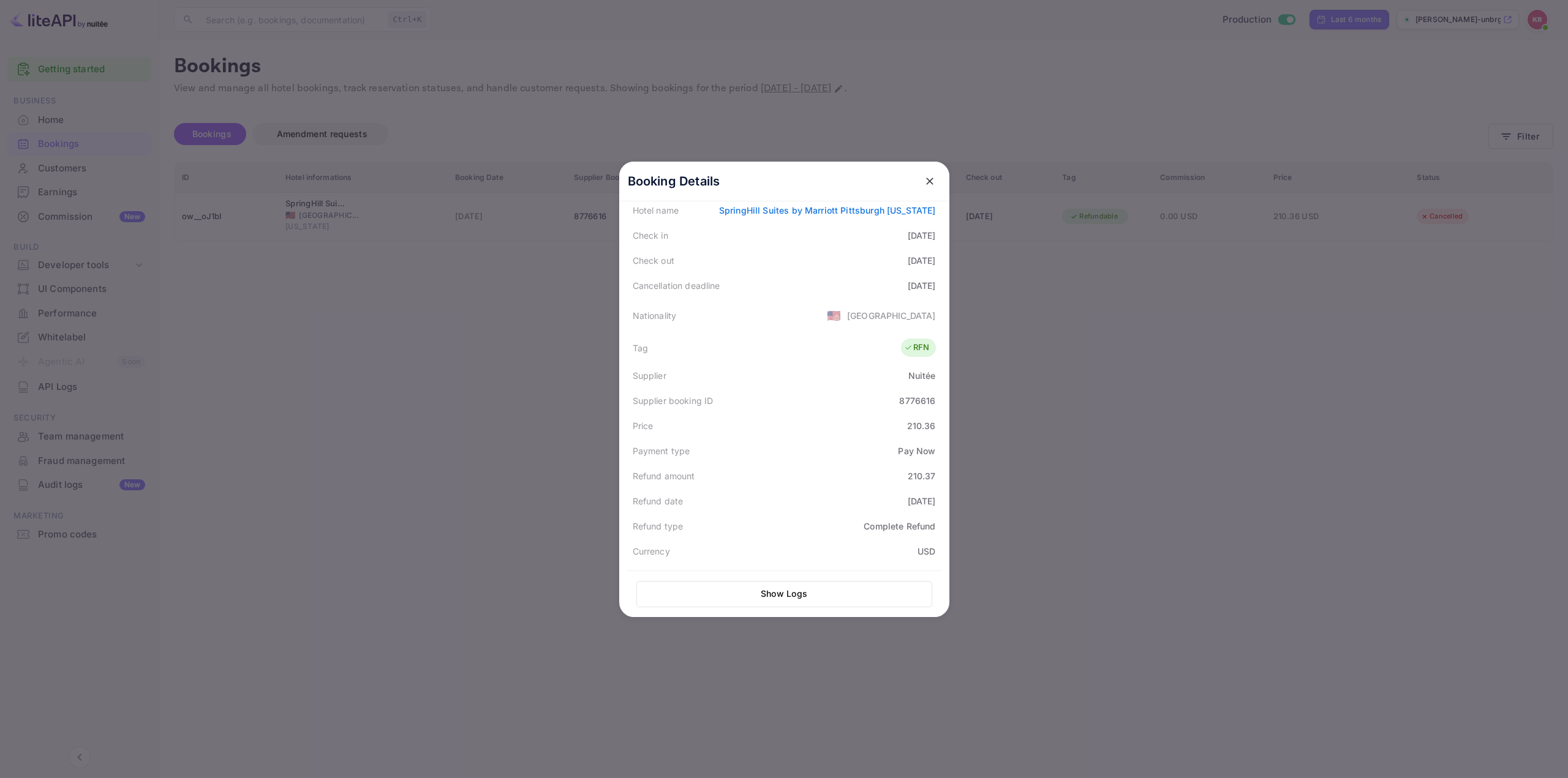
scroll to position [245, 0]
click at [566, 74] on div at bounding box center [784, 389] width 1568 height 778
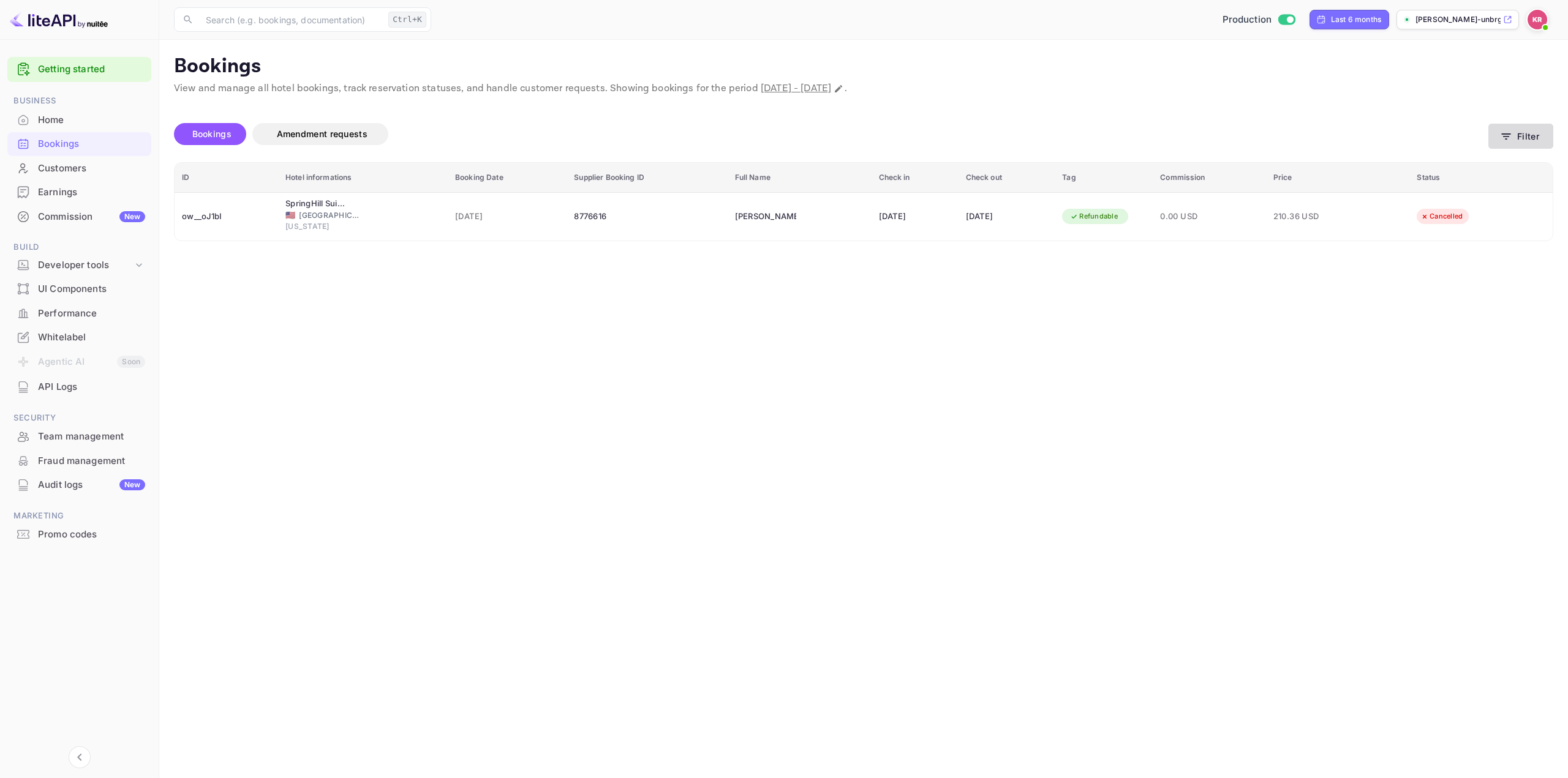
click at [1518, 135] on button "Filter" at bounding box center [1521, 136] width 65 height 25
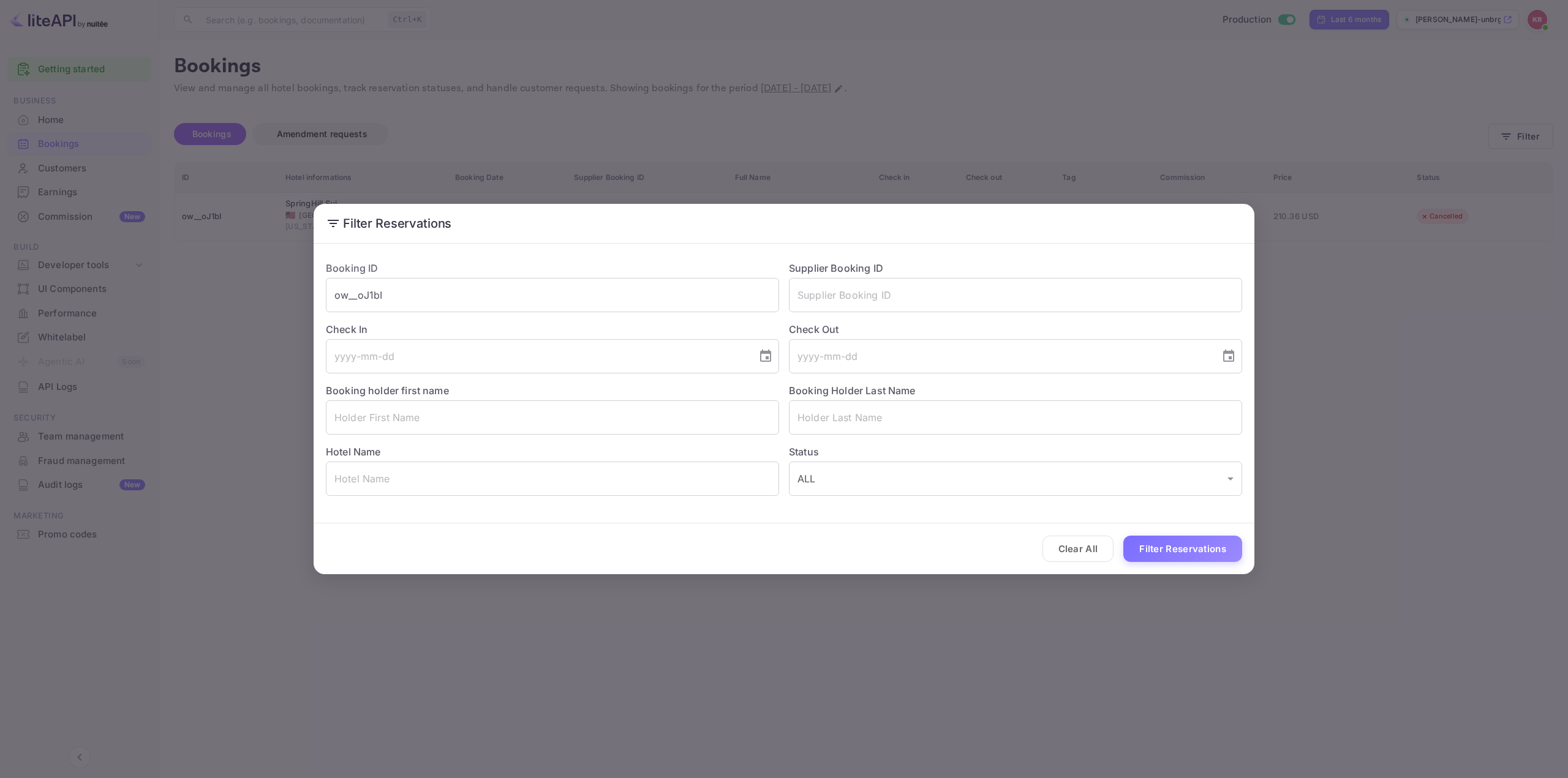
drag, startPoint x: 667, startPoint y: 291, endPoint x: 134, endPoint y: 296, distance: 533.0
click at [173, 296] on div "Filter Reservations Booking ID ow__oJ1bI ​ Supplier Booking ID ​ Check In ​ Che…" at bounding box center [784, 389] width 1568 height 778
paste input "HA0JBw8vy"
type input "HA0JBw8vy"
click at [1181, 545] on button "Filter Reservations" at bounding box center [1182, 548] width 119 height 26
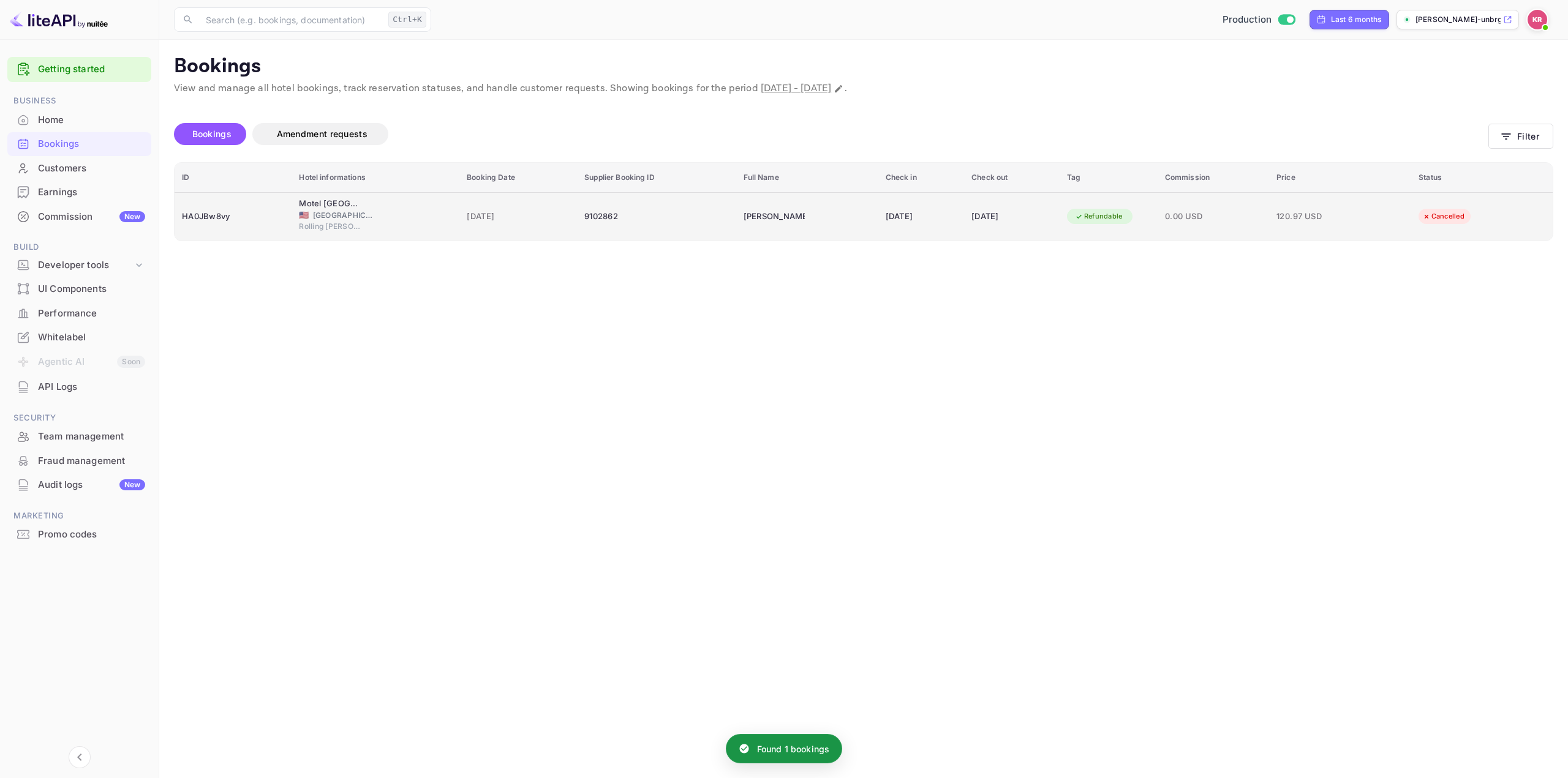
click at [1343, 228] on td "120.97 USD" at bounding box center [1340, 216] width 142 height 49
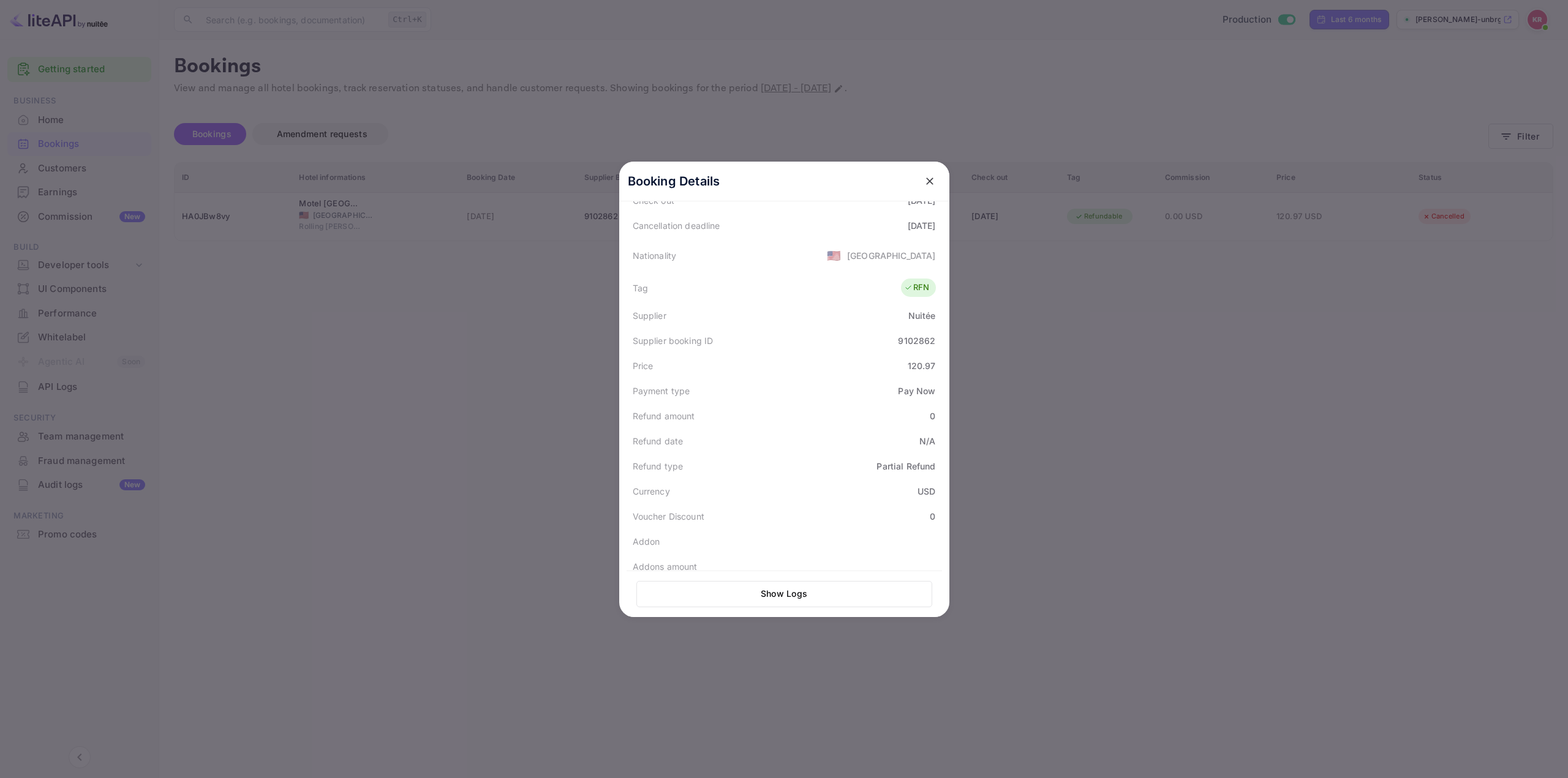
scroll to position [302, 0]
drag, startPoint x: 1444, startPoint y: 177, endPoint x: 1496, endPoint y: 157, distance: 55.7
click at [1453, 177] on div at bounding box center [784, 389] width 1568 height 778
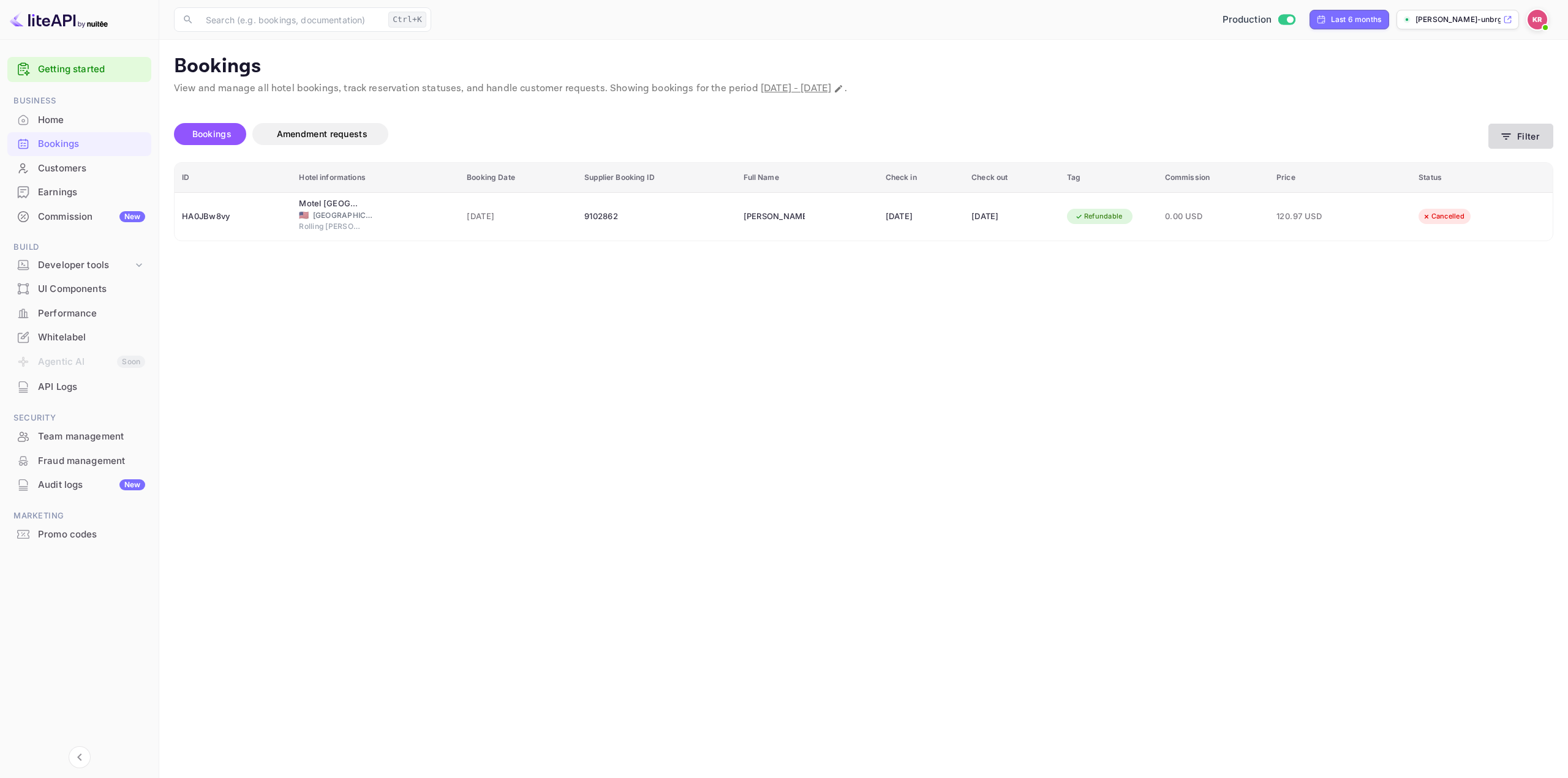
click at [1520, 132] on button "Filter" at bounding box center [1521, 136] width 65 height 25
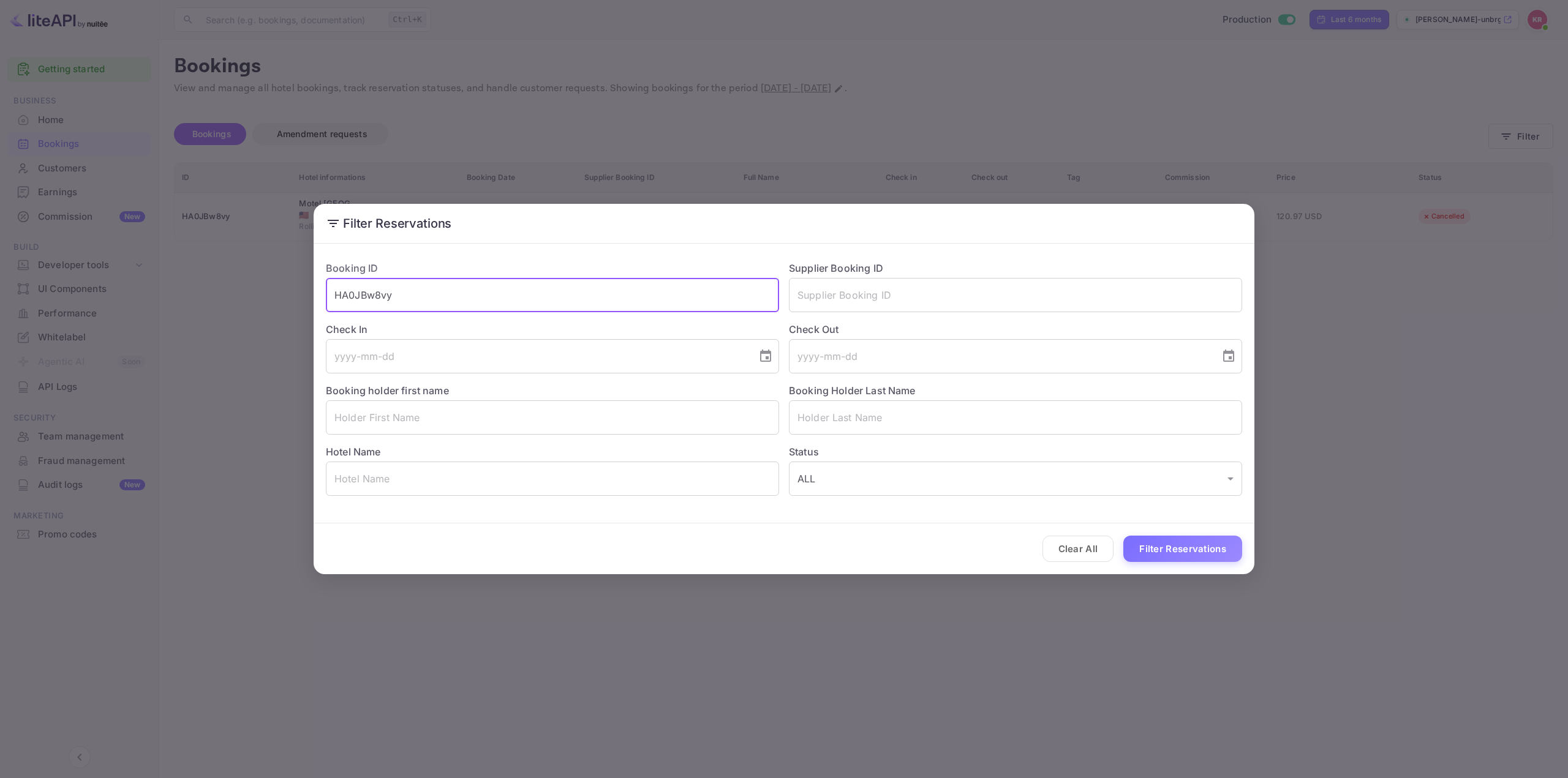
drag, startPoint x: 545, startPoint y: 292, endPoint x: 204, endPoint y: 290, distance: 341.0
click at [182, 278] on div "Filter Reservations Booking ID HA0JBw8vy ​ Supplier Booking ID ​ Check In ​ Che…" at bounding box center [784, 389] width 1568 height 778
paste input "ewFLA-sfm"
type input "ewFLA-sfm"
click at [1177, 553] on button "Filter Reservations" at bounding box center [1182, 548] width 119 height 26
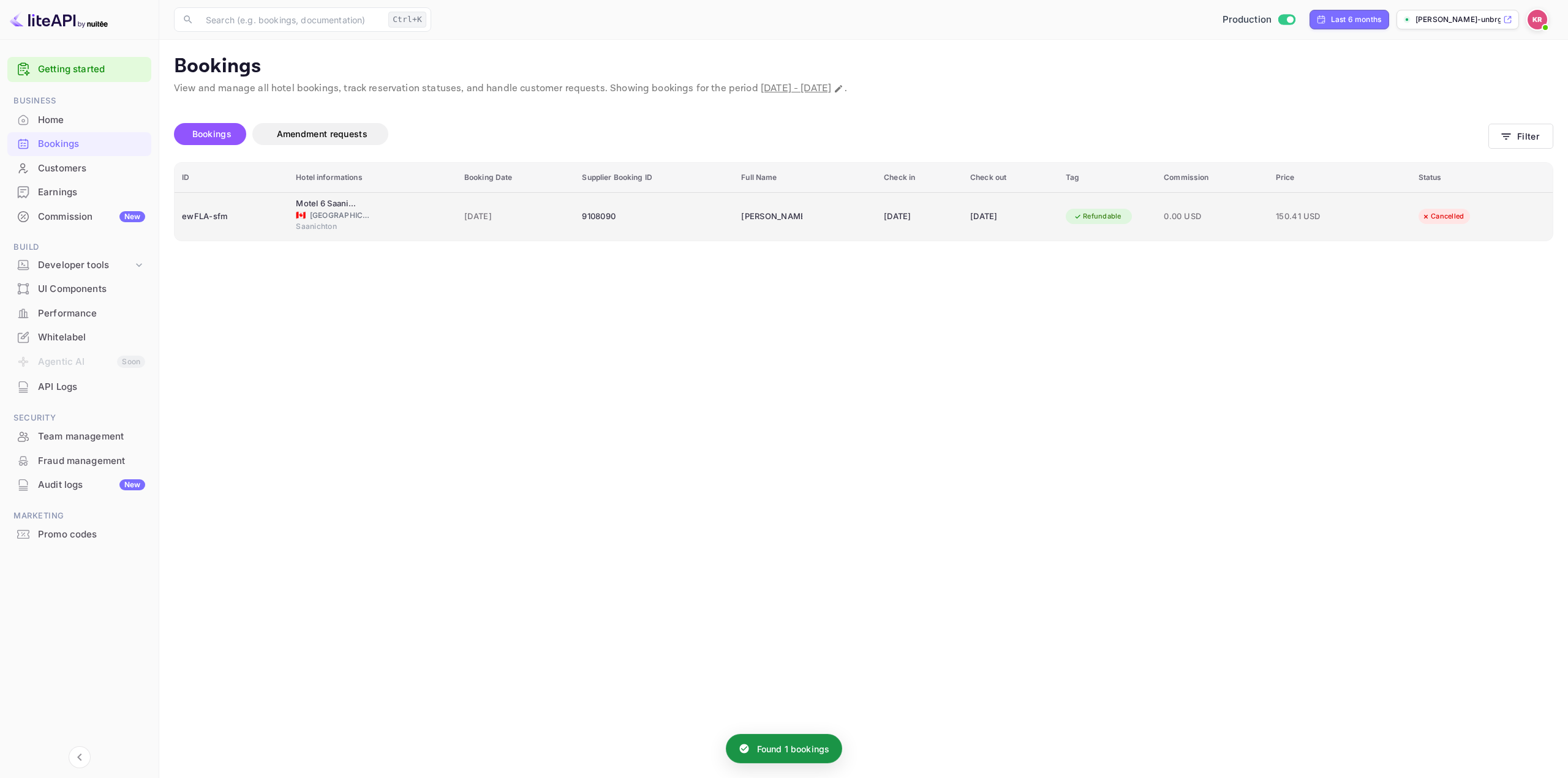
click at [1156, 211] on td "Refundable" at bounding box center [1107, 216] width 98 height 49
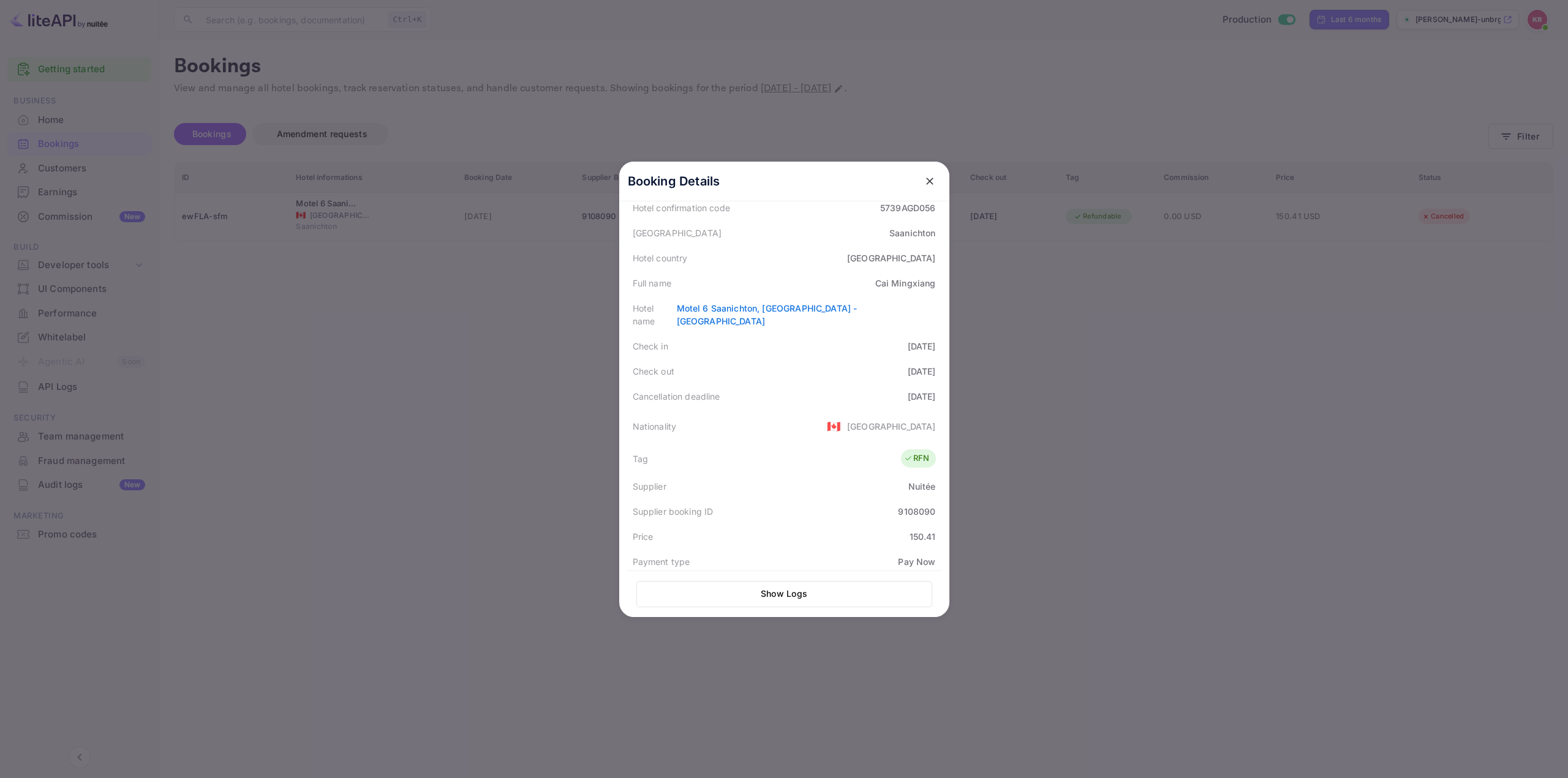
scroll to position [0, 0]
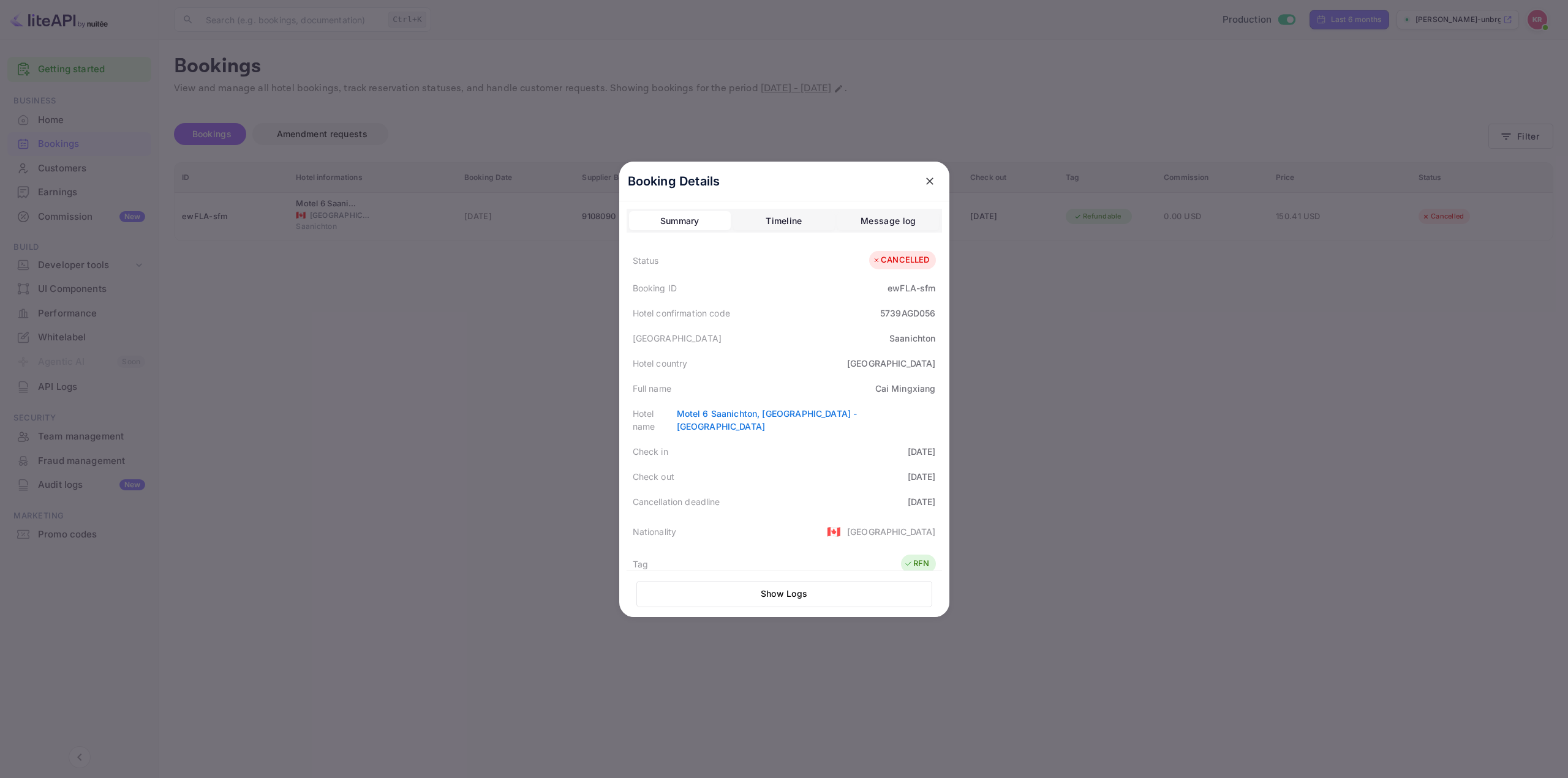
drag, startPoint x: 1296, startPoint y: 179, endPoint x: 1302, endPoint y: 177, distance: 6.3
click at [1297, 179] on div at bounding box center [784, 389] width 1568 height 778
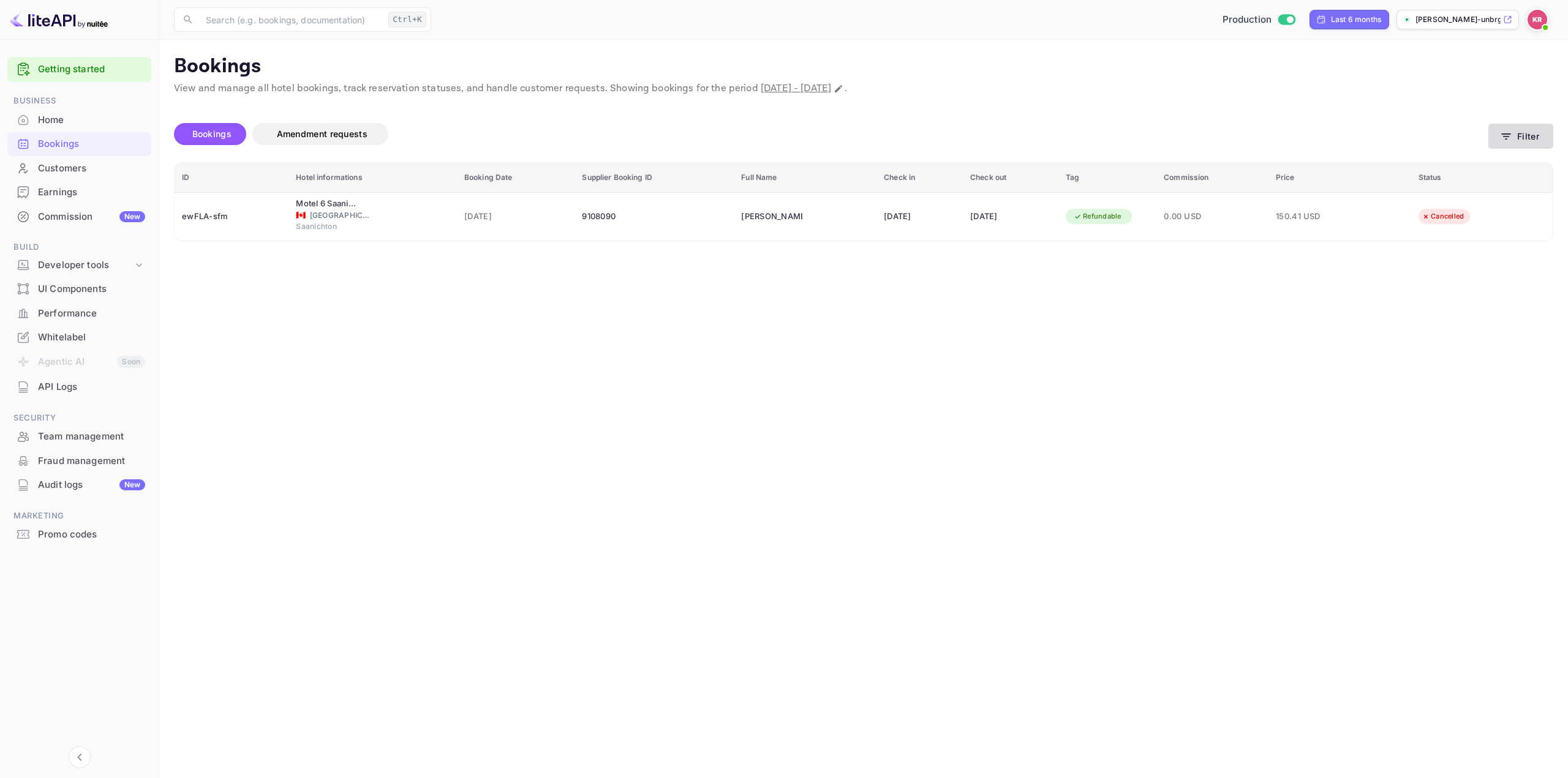
click at [1514, 140] on button "Filter" at bounding box center [1521, 136] width 65 height 25
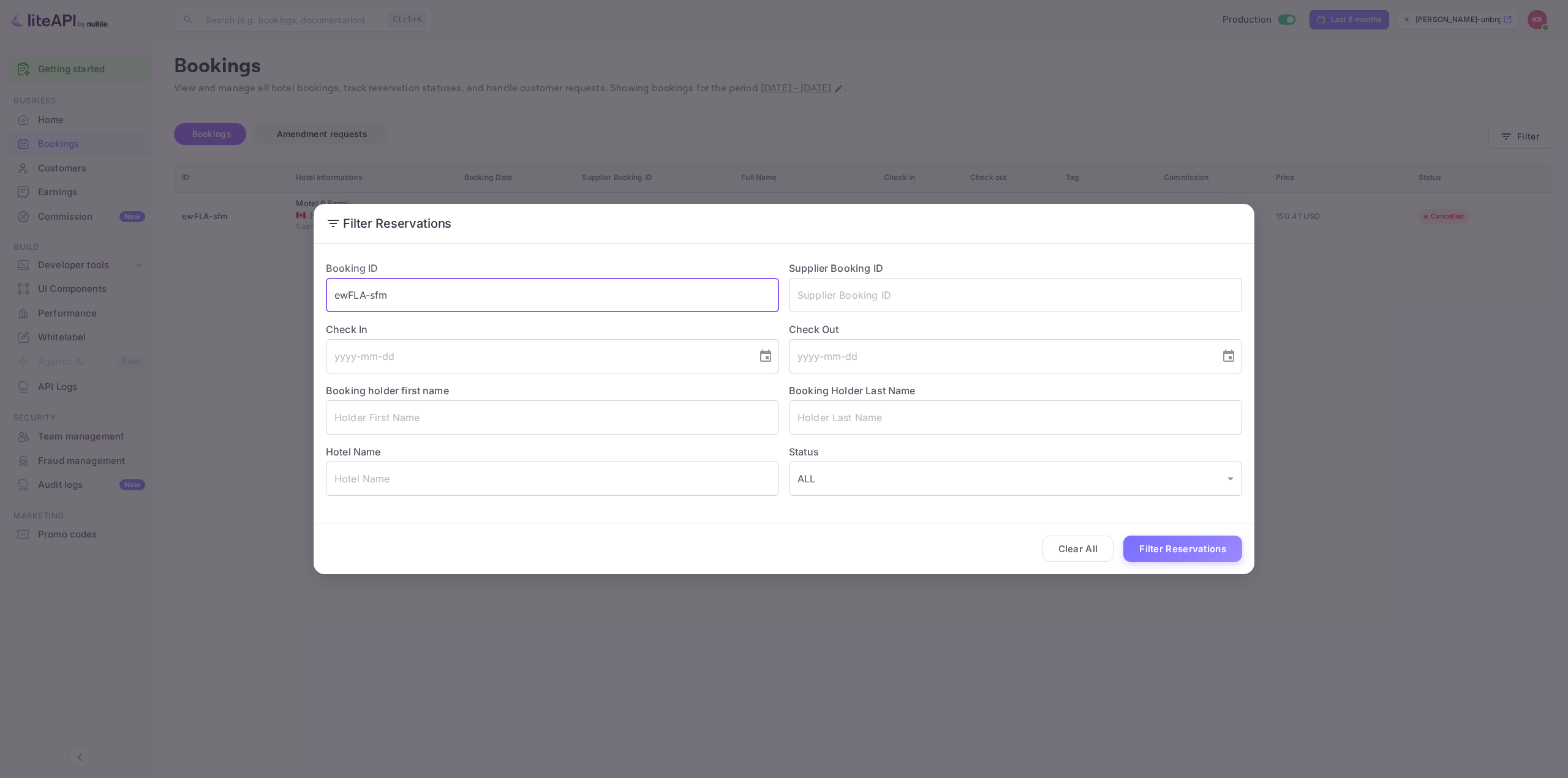
drag, startPoint x: 277, startPoint y: 272, endPoint x: 220, endPoint y: 271, distance: 57.0
click at [191, 259] on div "Filter Reservations Booking ID ewFLA-sfm ​ Supplier Booking ID ​ Check In ​ Che…" at bounding box center [784, 389] width 1568 height 778
paste input "ly8CmZoWk"
type input "ly8CmZoWk"
click at [1155, 547] on button "Filter Reservations" at bounding box center [1182, 548] width 119 height 26
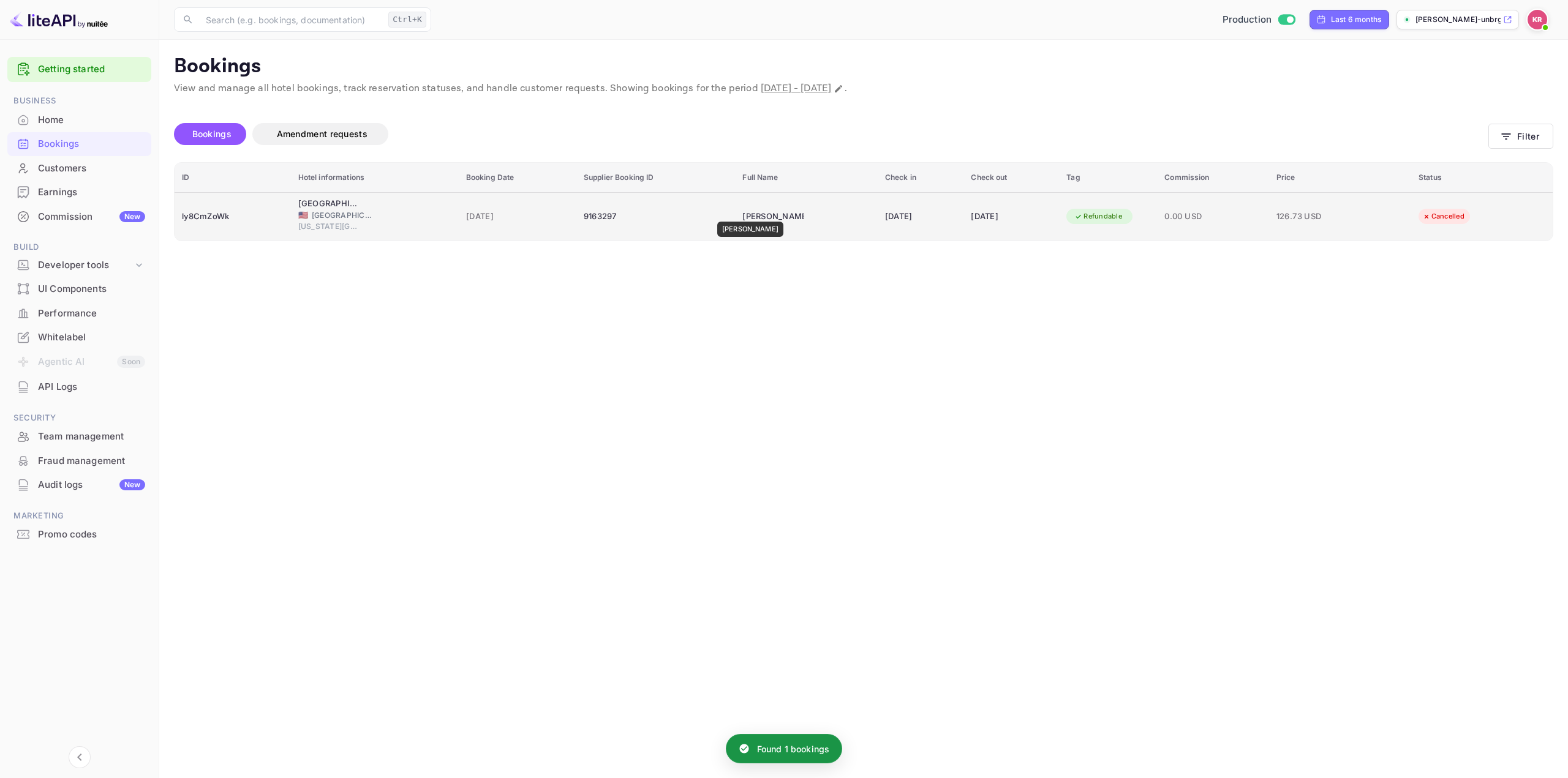
click at [744, 213] on div "Ronnie White" at bounding box center [773, 216] width 61 height 19
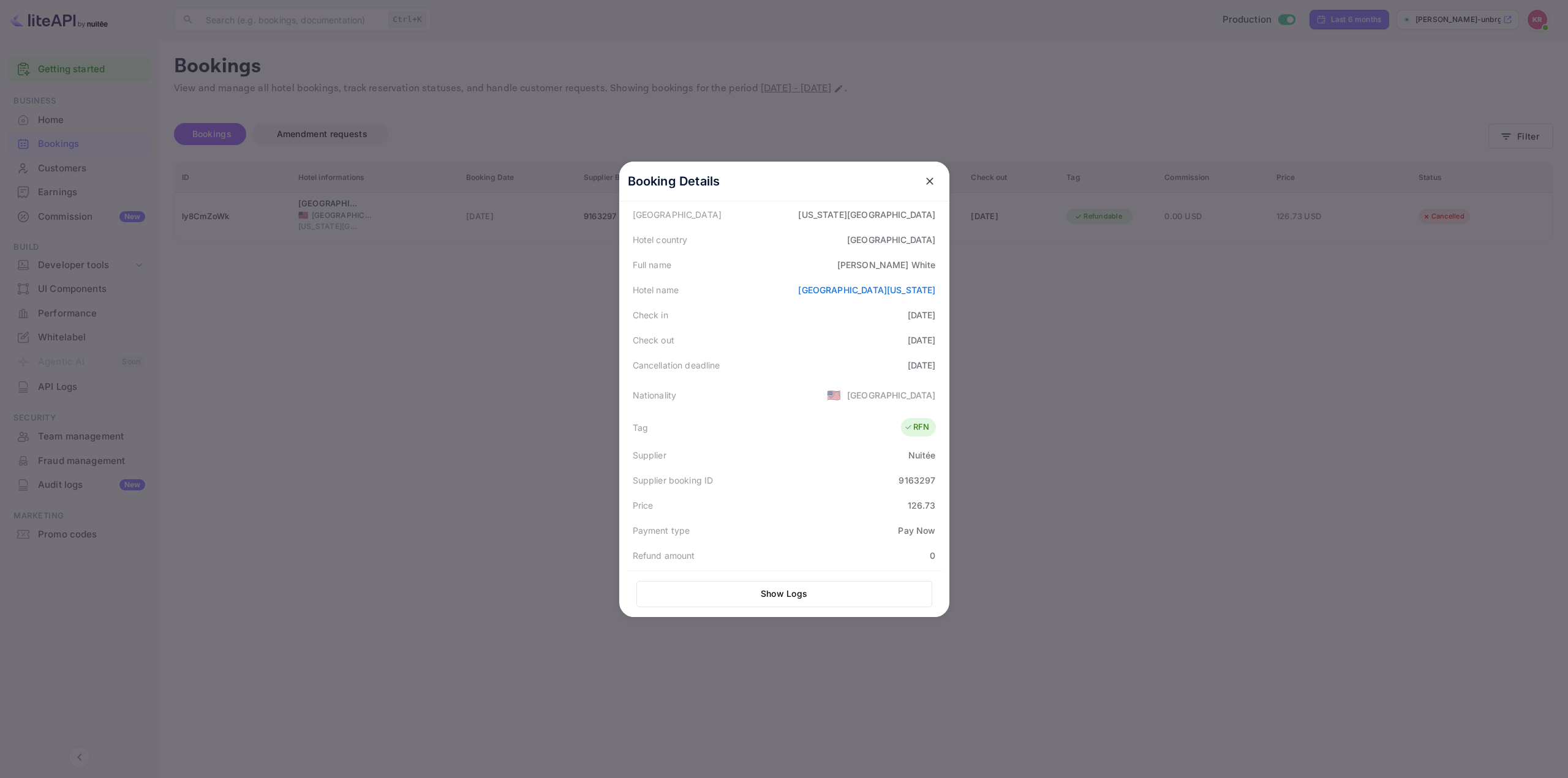
scroll to position [118, 0]
